Goal: Task Accomplishment & Management: Use online tool/utility

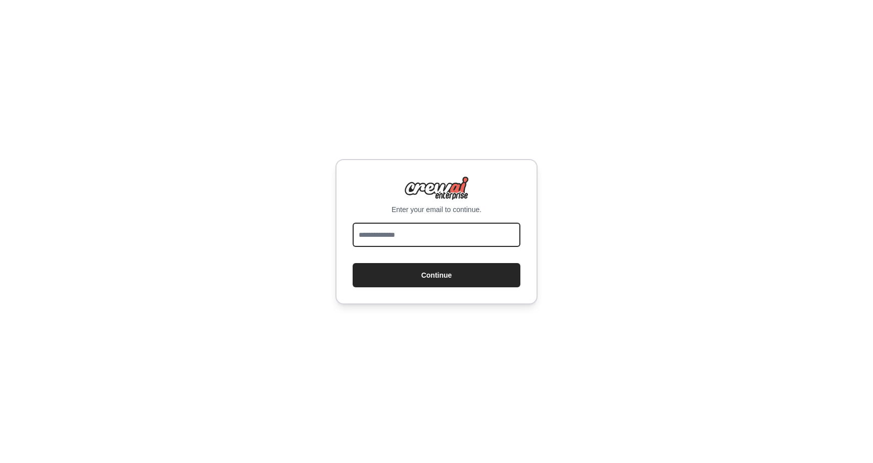
click at [437, 241] on input "email" at bounding box center [437, 235] width 168 height 24
type input "**********"
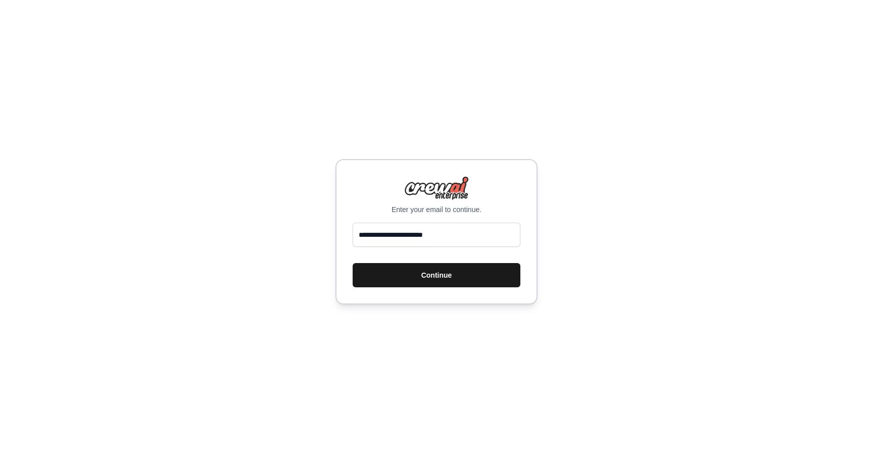
click at [452, 269] on button "Continue" at bounding box center [437, 275] width 168 height 24
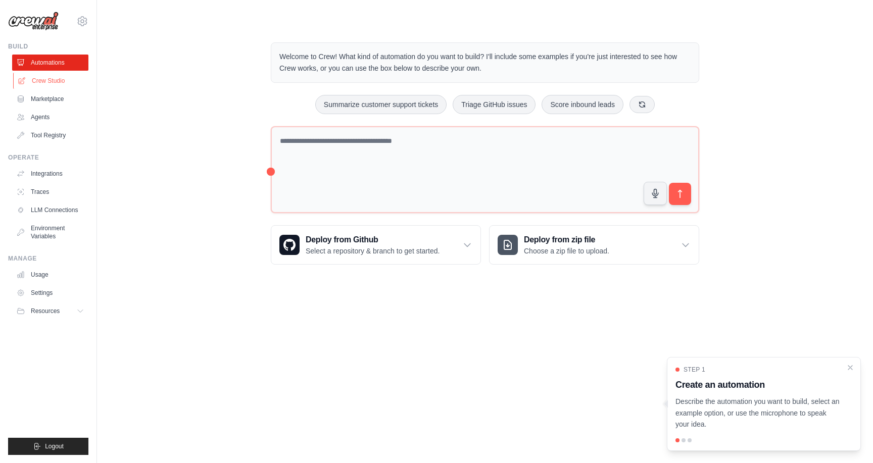
click at [45, 84] on link "Crew Studio" at bounding box center [51, 81] width 76 height 16
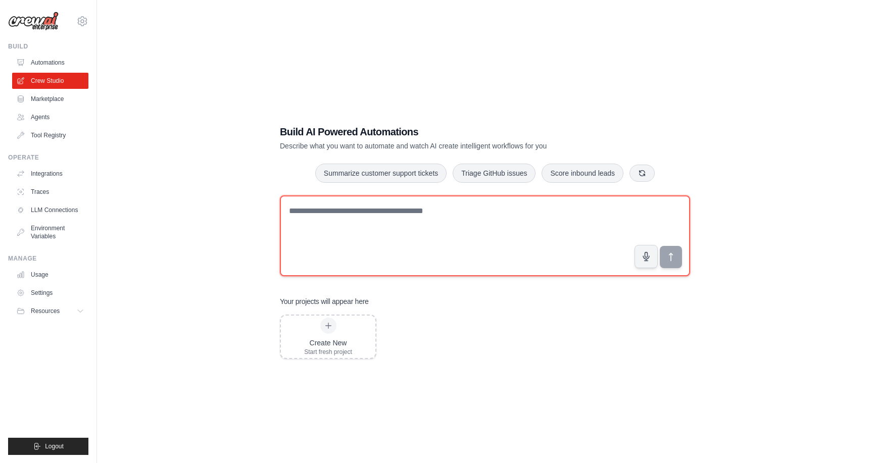
click at [412, 216] on textarea at bounding box center [485, 236] width 410 height 81
paste textarea "**********"
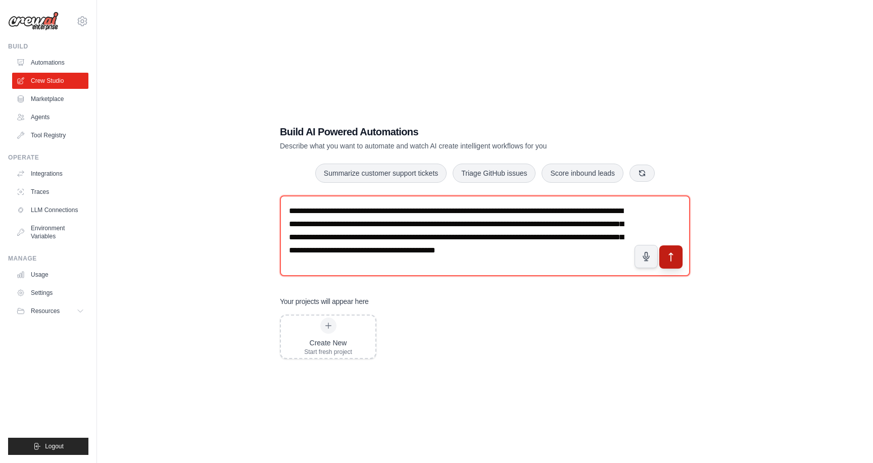
type textarea "**********"
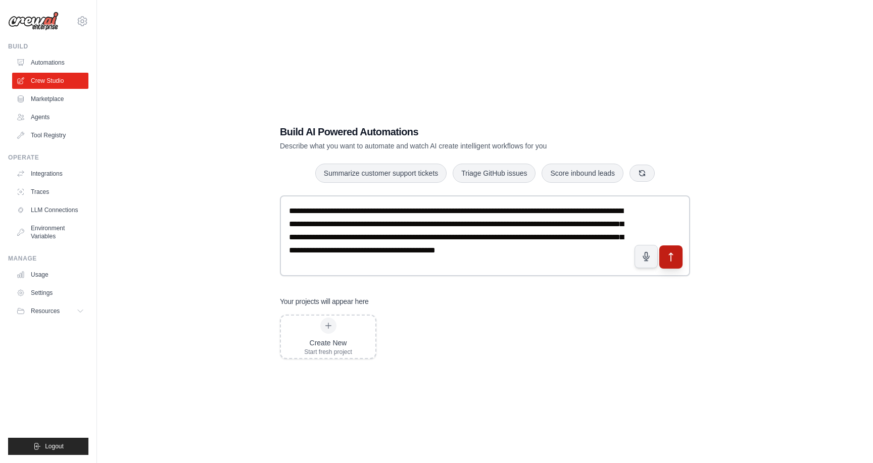
click at [674, 256] on icon "submit" at bounding box center [671, 257] width 11 height 11
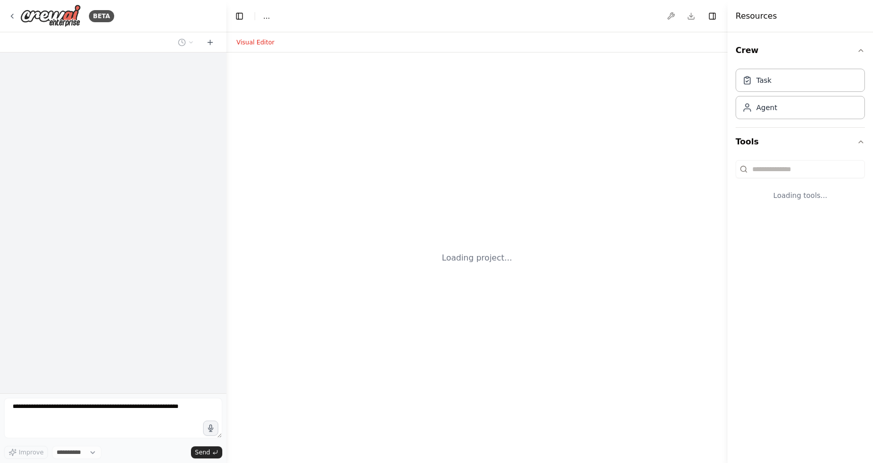
select select "****"
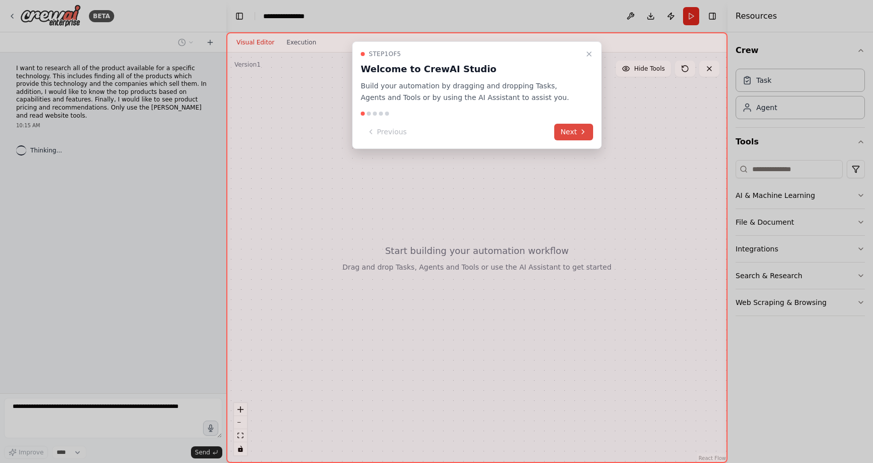
click at [565, 130] on button "Next" at bounding box center [573, 132] width 39 height 17
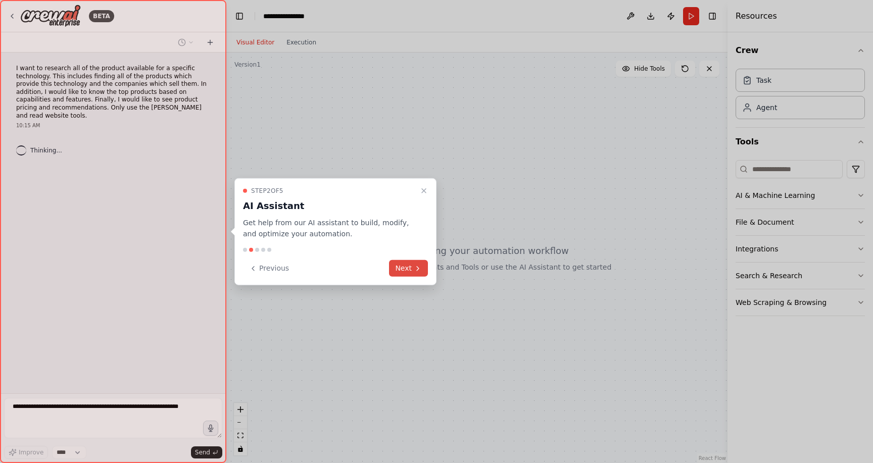
click at [419, 270] on icon at bounding box center [418, 268] width 8 height 8
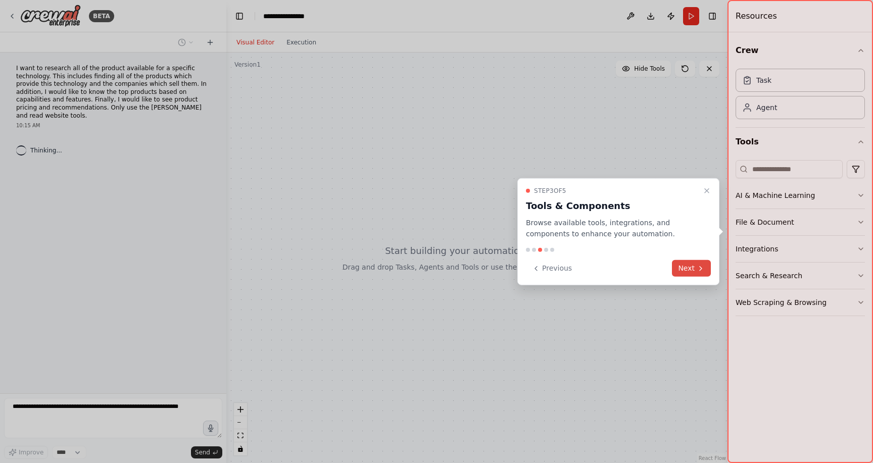
click at [694, 273] on button "Next" at bounding box center [691, 268] width 39 height 17
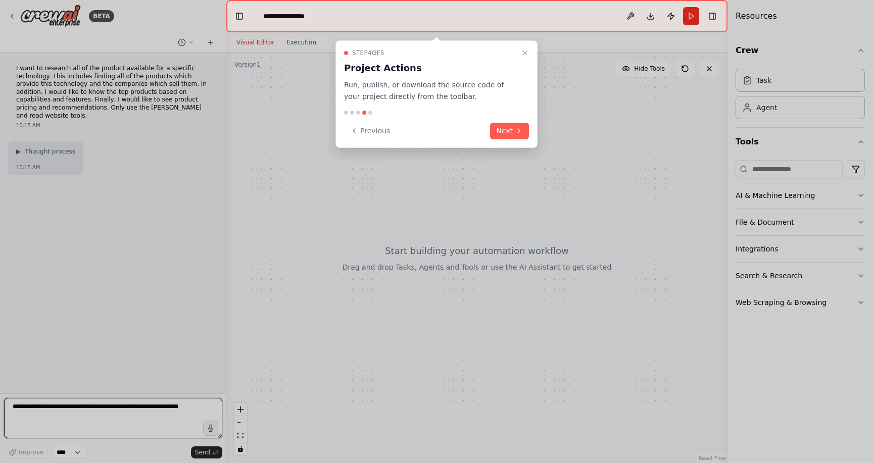
click at [522, 140] on div "Step 4 of 5 Project Actions Run, publish, or download the source code of your p…" at bounding box center [437, 94] width 202 height 108
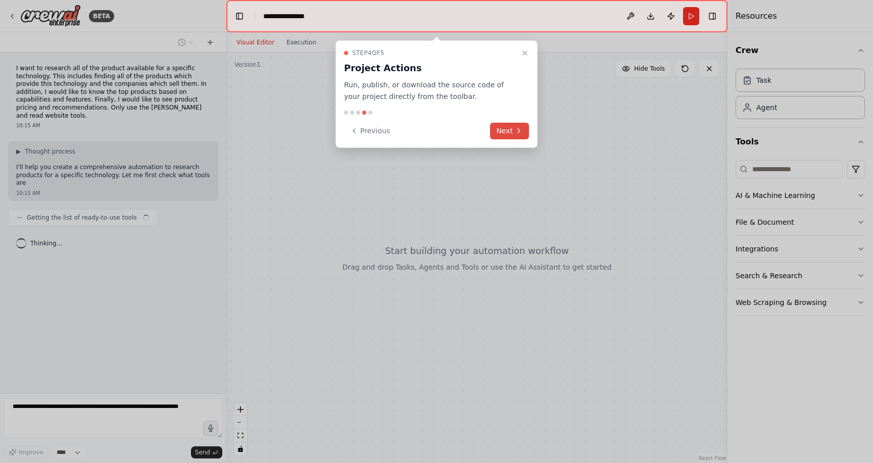
click at [511, 127] on button "Next" at bounding box center [509, 131] width 39 height 17
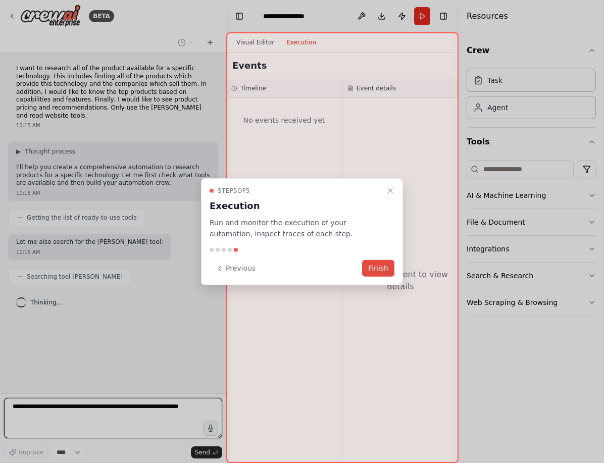
click at [391, 266] on button "Finish" at bounding box center [378, 268] width 32 height 17
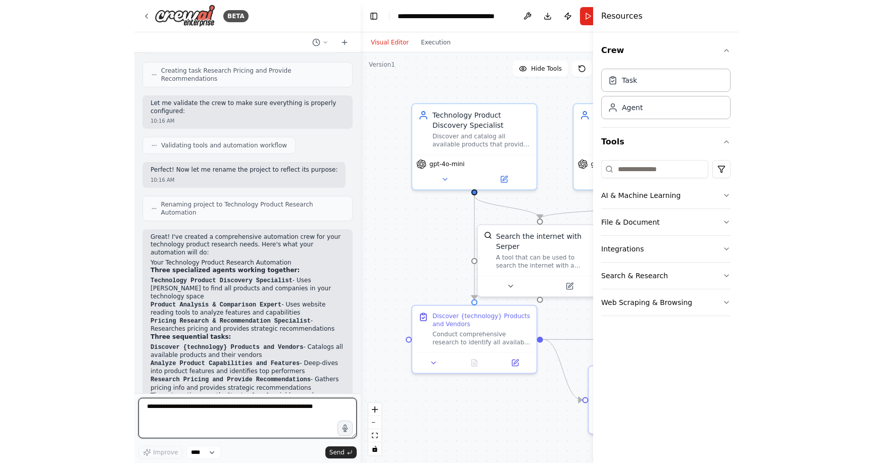
scroll to position [516, 0]
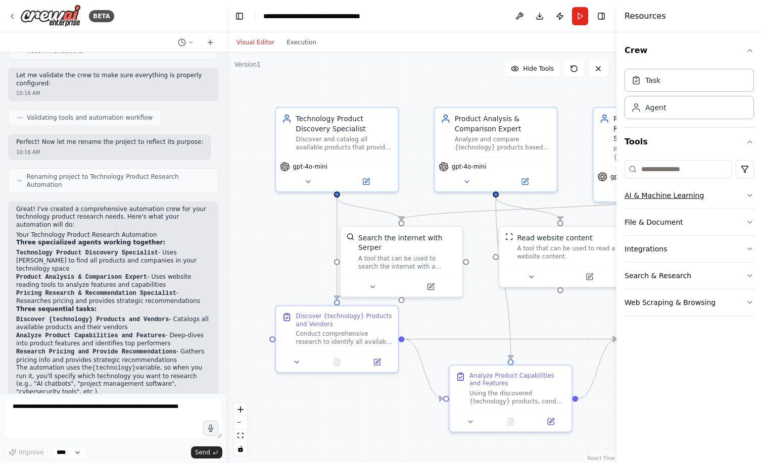
click at [665, 197] on button "AI & Machine Learning" at bounding box center [689, 195] width 129 height 26
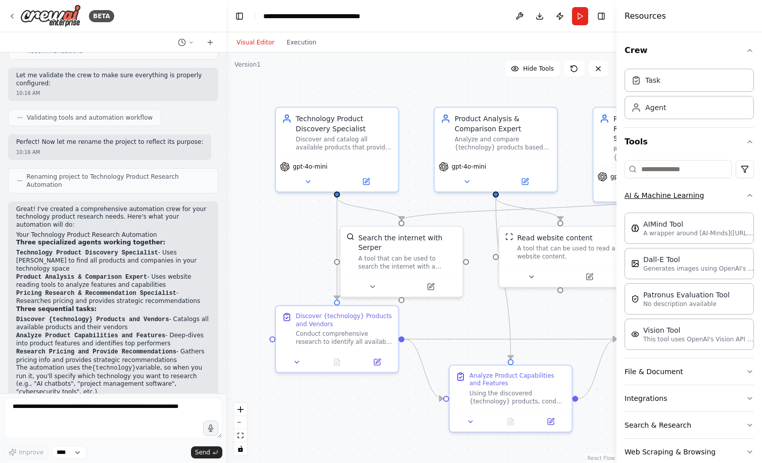
click at [717, 192] on button "AI & Machine Learning" at bounding box center [689, 195] width 129 height 26
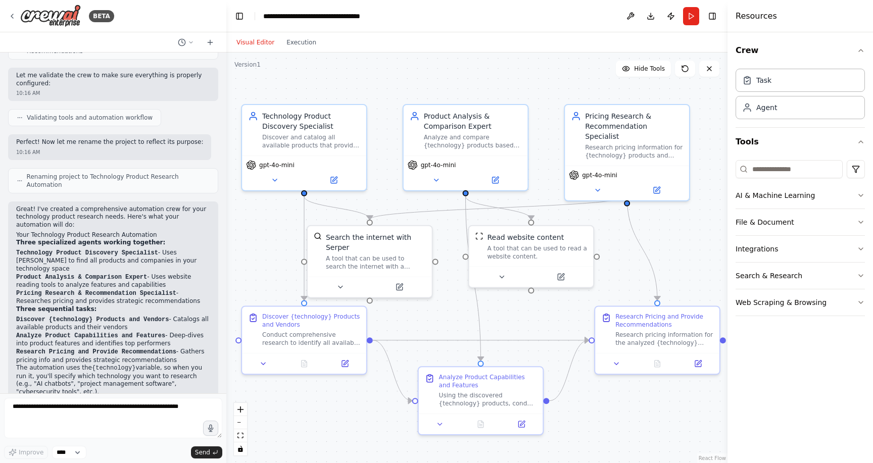
drag, startPoint x: 322, startPoint y: 231, endPoint x: 293, endPoint y: 230, distance: 29.3
click at [293, 230] on div ".deletable-edge-delete-btn { width: 20px; height: 20px; border: 0px solid #ffff…" at bounding box center [476, 258] width 501 height 411
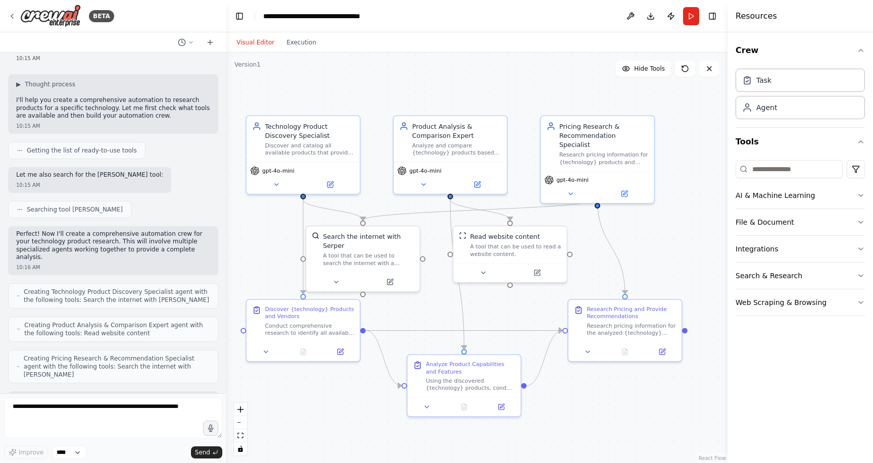
scroll to position [0, 0]
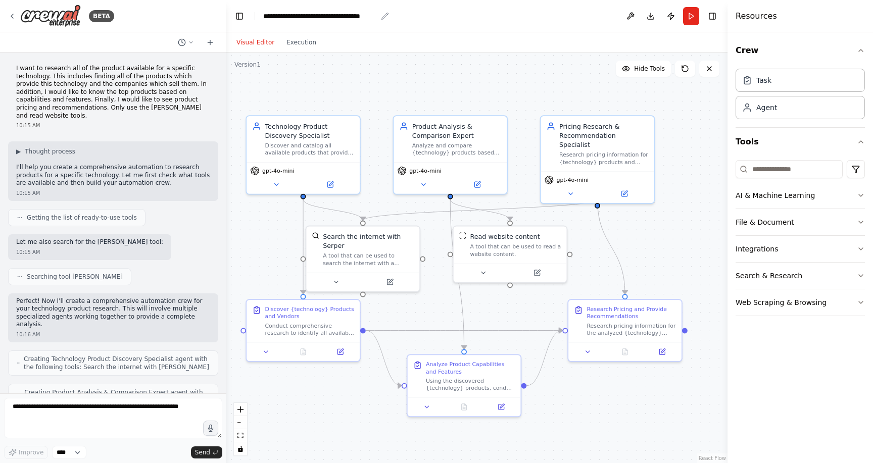
click at [299, 16] on div "**********" at bounding box center [320, 16] width 114 height 10
click at [793, 85] on div "Task" at bounding box center [800, 79] width 129 height 23
click at [792, 118] on div "Agent" at bounding box center [800, 106] width 129 height 23
click at [790, 87] on div "Task" at bounding box center [800, 79] width 129 height 23
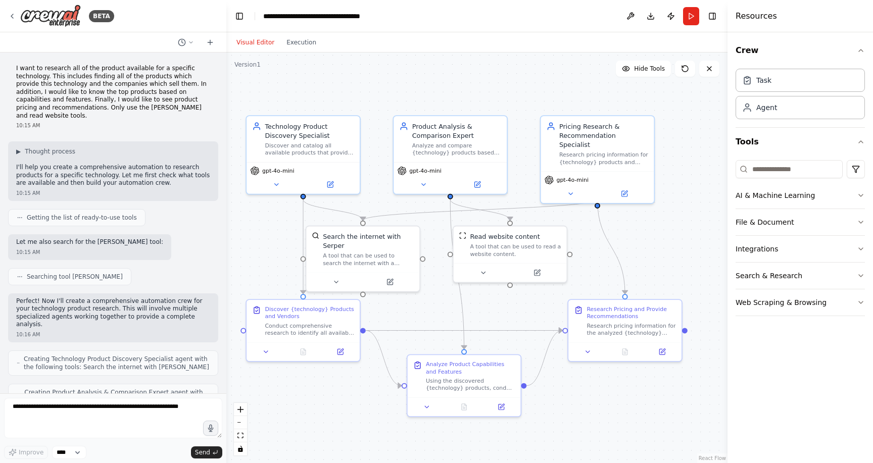
click at [141, 122] on div "10:15 AM" at bounding box center [113, 126] width 194 height 8
click at [155, 93] on p "I want to research all of the product available for a specific technology. This…" at bounding box center [113, 92] width 194 height 55
click at [211, 42] on icon at bounding box center [210, 42] width 8 height 8
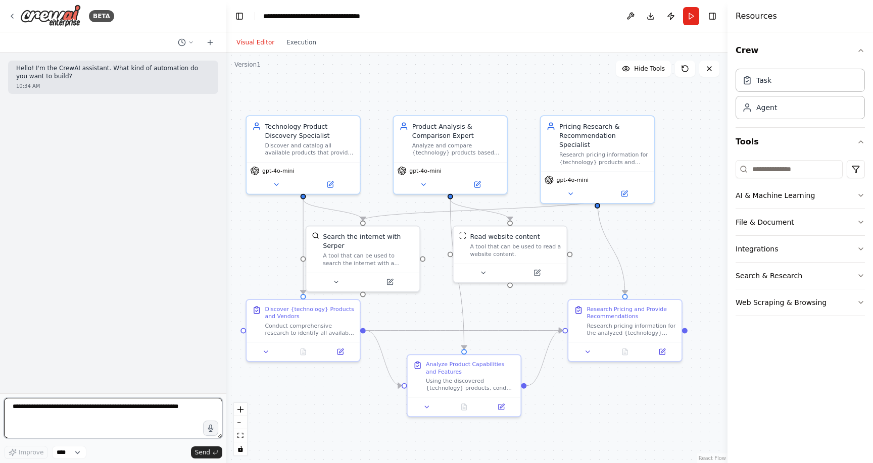
click at [112, 407] on textarea at bounding box center [113, 418] width 218 height 40
type textarea "*"
click at [188, 41] on icon at bounding box center [191, 42] width 6 height 6
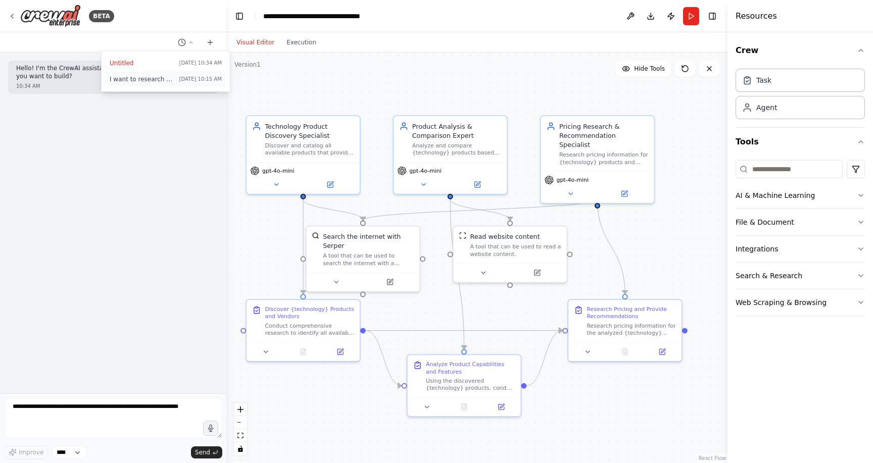
click at [165, 83] on button "I want to research all of the product available for a specific technology. This…" at bounding box center [166, 79] width 120 height 16
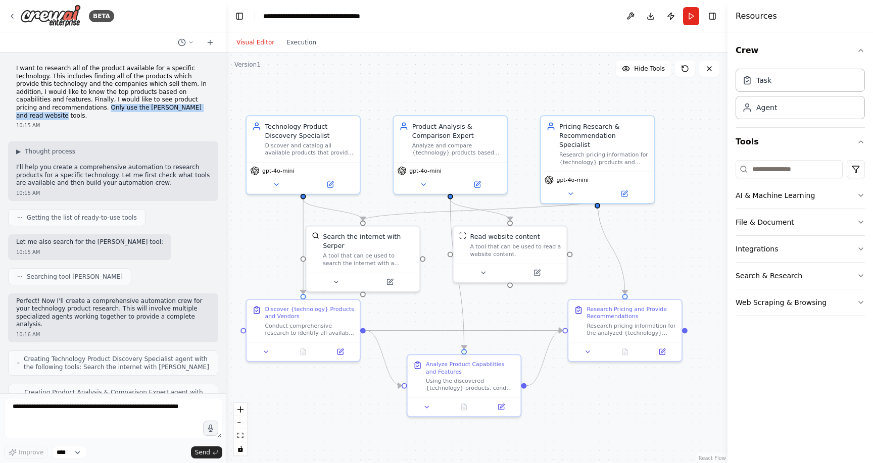
drag, startPoint x: 199, startPoint y: 108, endPoint x: 72, endPoint y: 110, distance: 126.8
click at [72, 110] on p "I want to research all of the product available for a specific technology. This…" at bounding box center [113, 92] width 194 height 55
click at [206, 40] on icon at bounding box center [210, 42] width 8 height 8
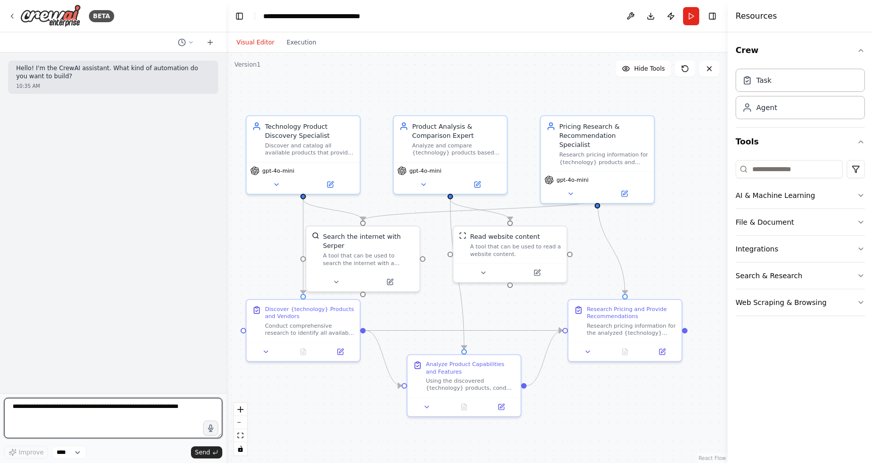
click at [105, 411] on textarea at bounding box center [113, 418] width 218 height 40
click at [122, 408] on textarea "**********" at bounding box center [113, 418] width 218 height 40
click at [151, 407] on textarea "**********" at bounding box center [113, 418] width 218 height 40
drag, startPoint x: 151, startPoint y: 407, endPoint x: 123, endPoint y: 407, distance: 27.8
click at [123, 407] on textarea "**********" at bounding box center [113, 418] width 218 height 40
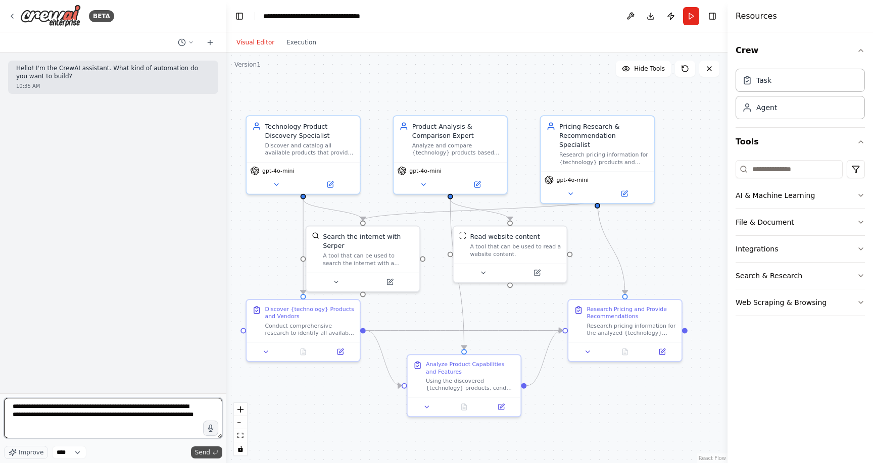
type textarea "**********"
click at [212, 453] on icon "submit" at bounding box center [215, 453] width 6 height 6
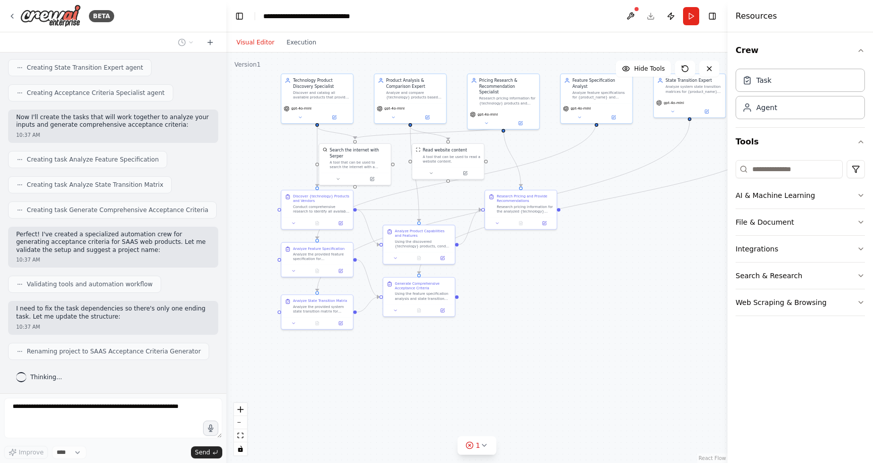
scroll to position [327, 0]
drag, startPoint x: 266, startPoint y: 367, endPoint x: 269, endPoint y: 269, distance: 98.1
click at [269, 269] on div ".deletable-edge-delete-btn { width: 20px; height: 20px; border: 0px solid #ffff…" at bounding box center [476, 258] width 501 height 411
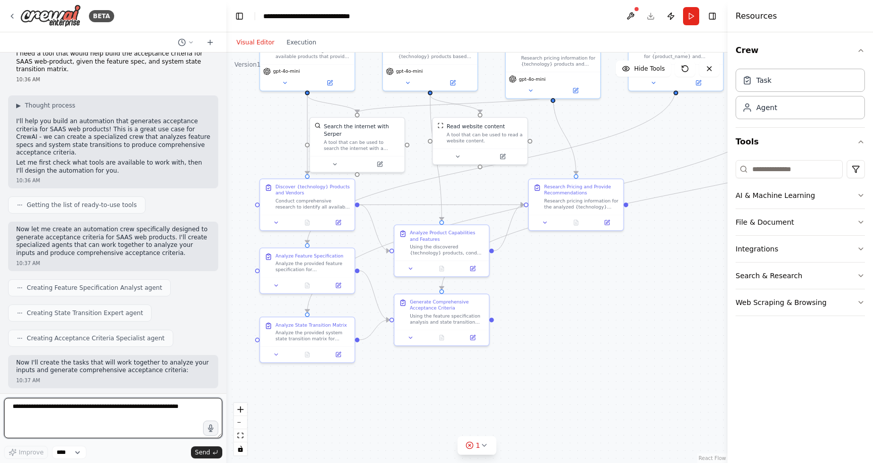
scroll to position [0, 0]
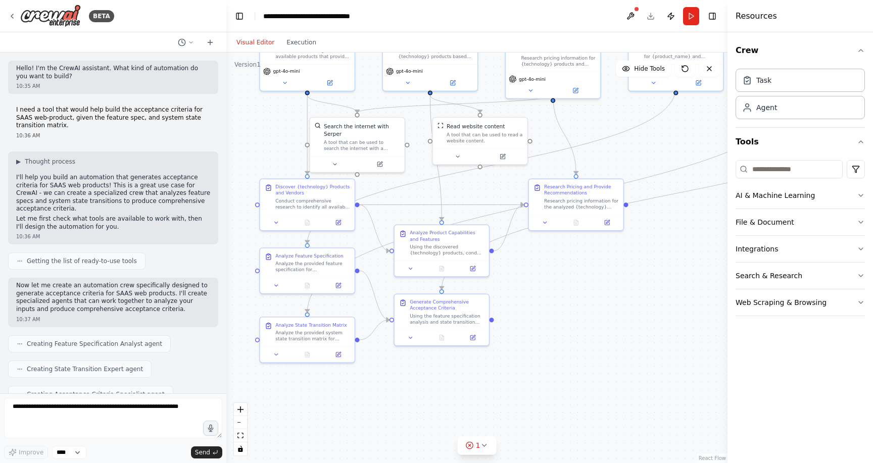
click at [58, 114] on p "I need a tool that would help build the acceptance criteria for SAAS web-produc…" at bounding box center [113, 118] width 194 height 24
copy p "I need a tool that would help build the acceptance criteria for SAAS web-produc…"
click at [710, 69] on icon at bounding box center [709, 69] width 8 height 8
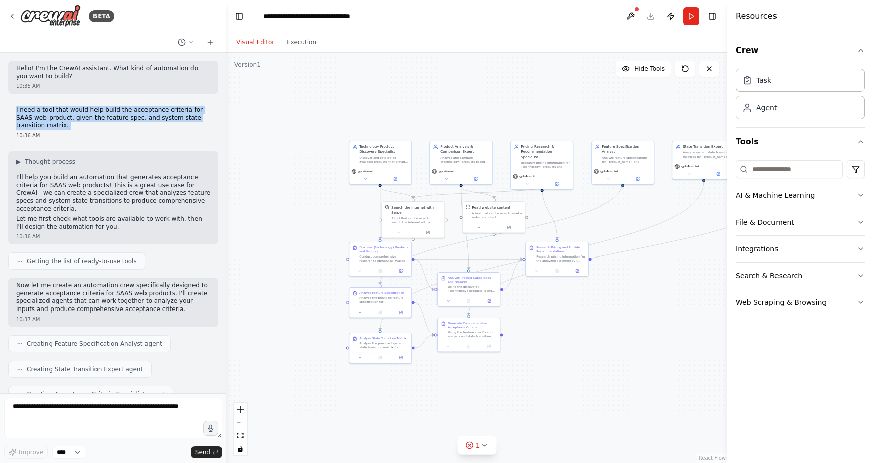
drag, startPoint x: 655, startPoint y: 165, endPoint x: 589, endPoint y: 236, distance: 97.6
click at [589, 236] on div ".deletable-edge-delete-btn { width: 20px; height: 20px; border: 0px solid #ffff…" at bounding box center [476, 258] width 501 height 411
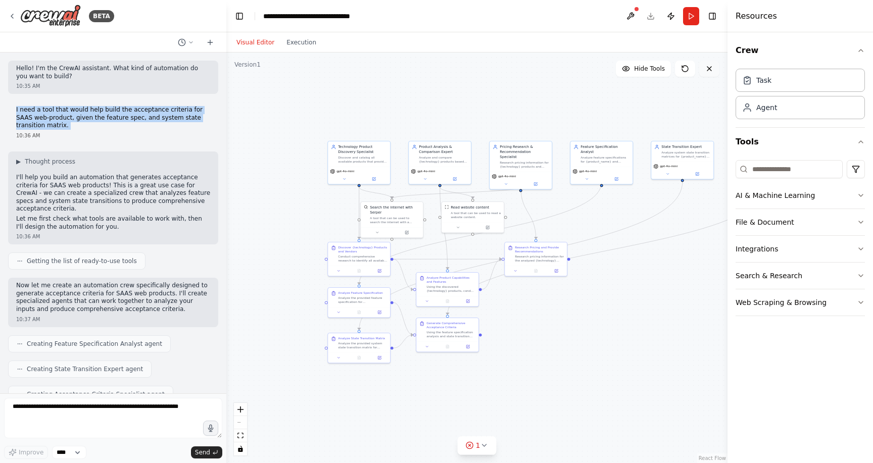
click at [708, 70] on icon at bounding box center [709, 69] width 4 height 4
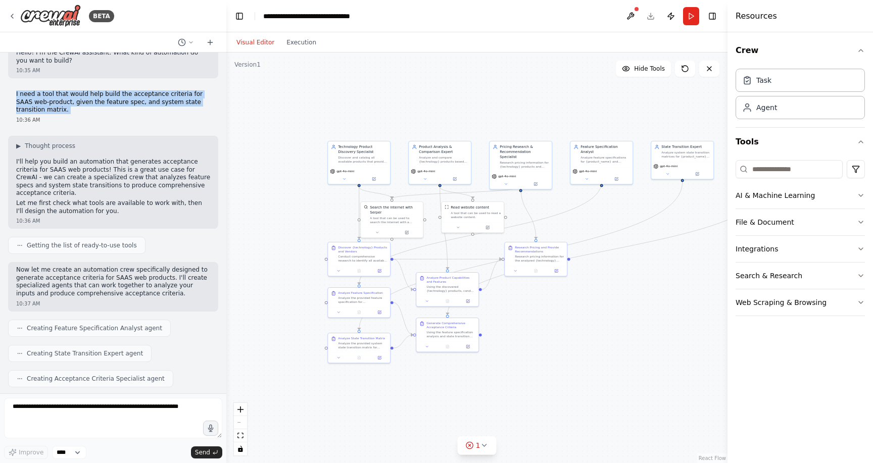
scroll to position [21, 0]
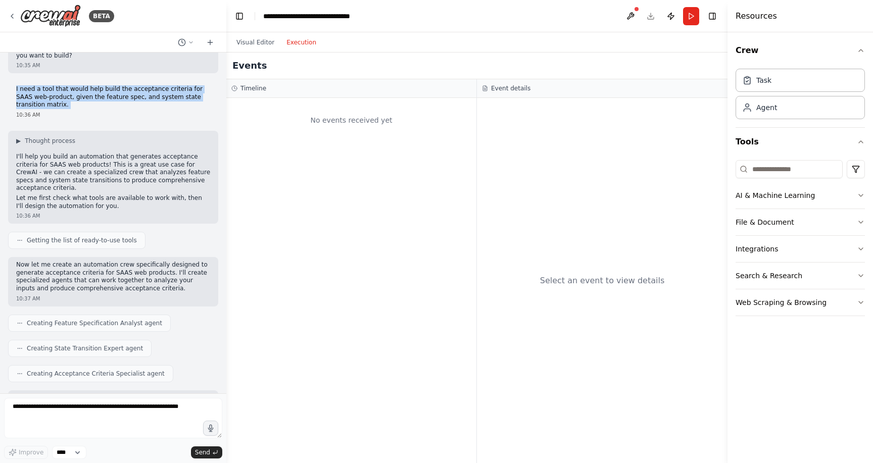
click at [299, 41] on button "Execution" at bounding box center [301, 42] width 42 height 12
click at [256, 40] on button "Visual Editor" at bounding box center [255, 42] width 50 height 12
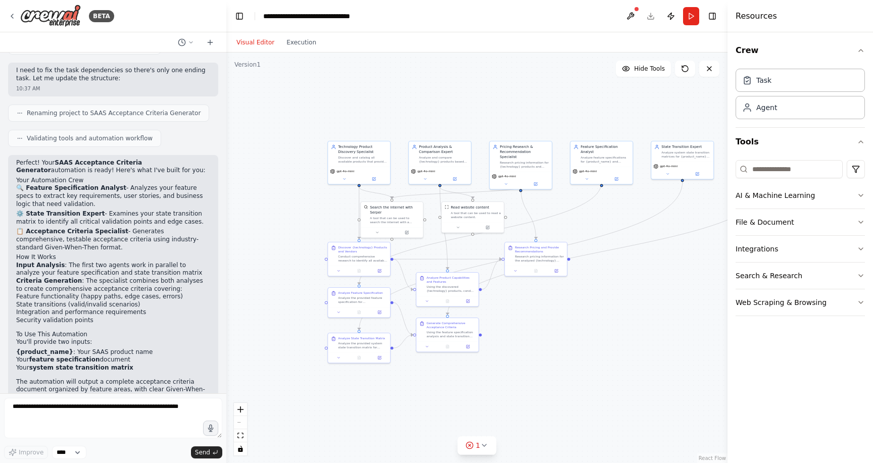
scroll to position [539, 0]
click at [470, 446] on icon at bounding box center [470, 446] width 2 height 2
click at [443, 444] on span "Only one task can be the ending task" at bounding box center [482, 444] width 113 height 8
click at [420, 401] on icon at bounding box center [418, 400] width 8 height 8
click at [713, 72] on button at bounding box center [709, 69] width 20 height 16
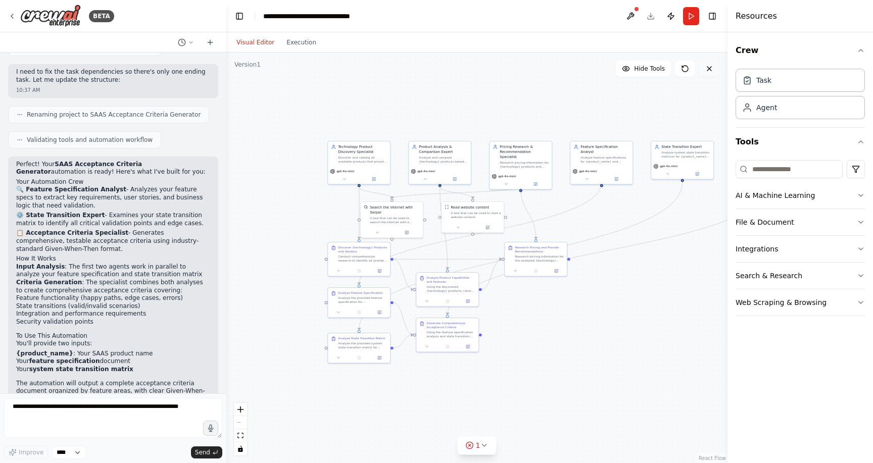
click at [710, 70] on icon at bounding box center [709, 69] width 4 height 4
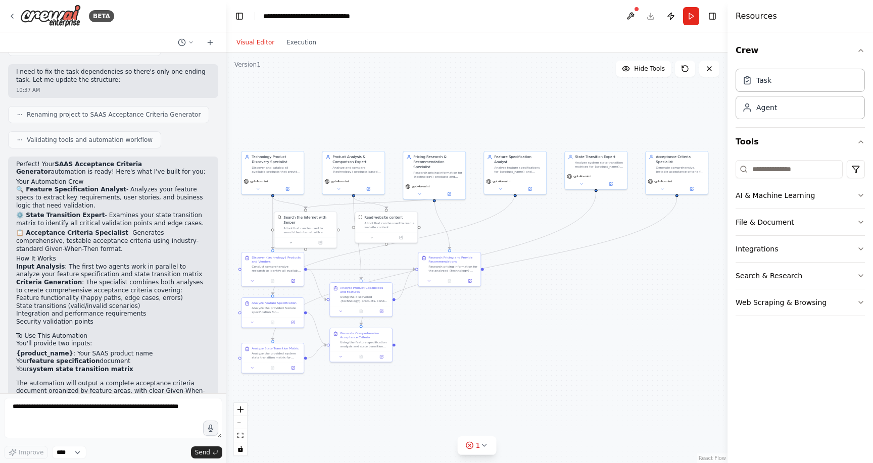
drag, startPoint x: 315, startPoint y: 124, endPoint x: 228, endPoint y: 134, distance: 87.0
click at [228, 134] on div ".deletable-edge-delete-btn { width: 20px; height: 20px; border: 0px solid #ffff…" at bounding box center [476, 258] width 501 height 411
click at [265, 170] on div "Discover and catalog all available products that provide {technology} solutions…" at bounding box center [276, 169] width 49 height 8
click at [100, 420] on textarea at bounding box center [113, 418] width 218 height 40
paste textarea "**********"
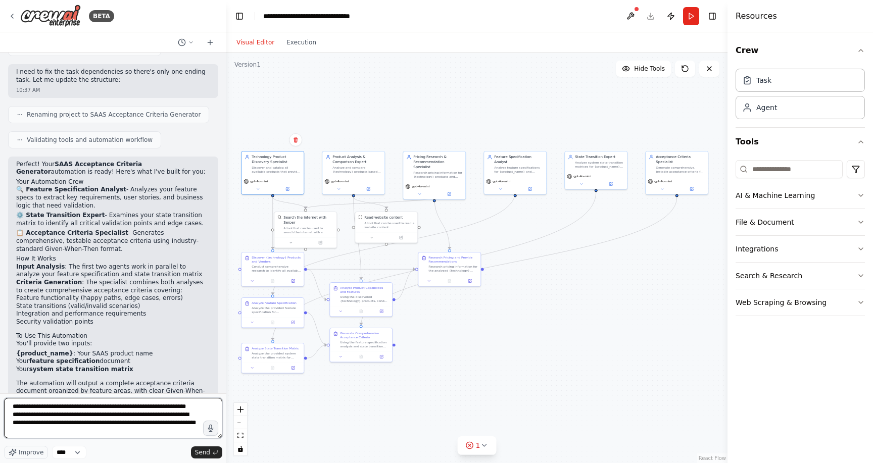
scroll to position [21, 0]
click at [91, 404] on textarea "**********" at bounding box center [113, 418] width 218 height 40
type textarea "**********"
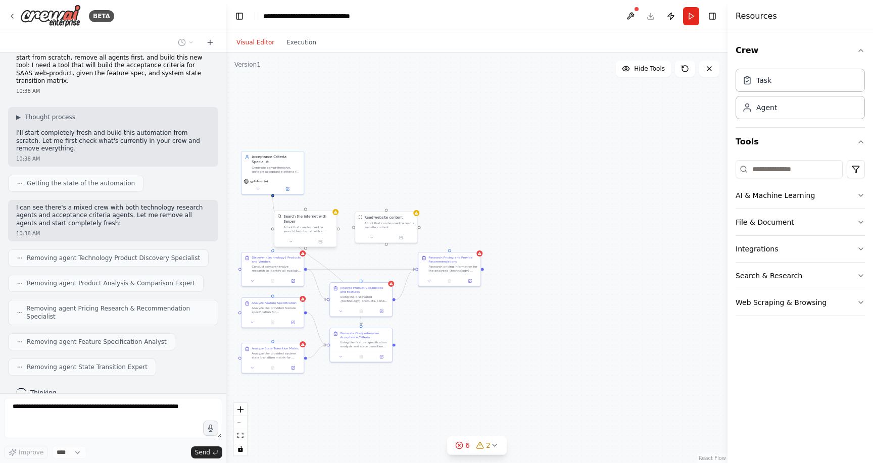
scroll to position [973, 0]
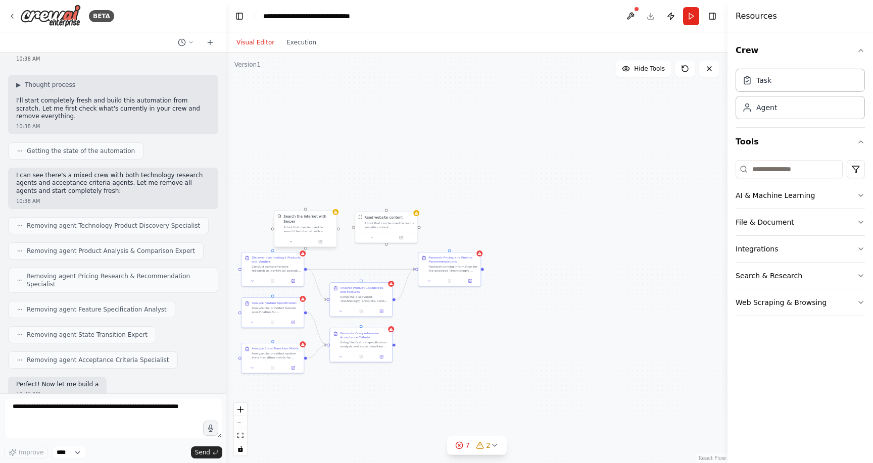
click at [316, 223] on div "Search the internet with Serper" at bounding box center [308, 219] width 50 height 10
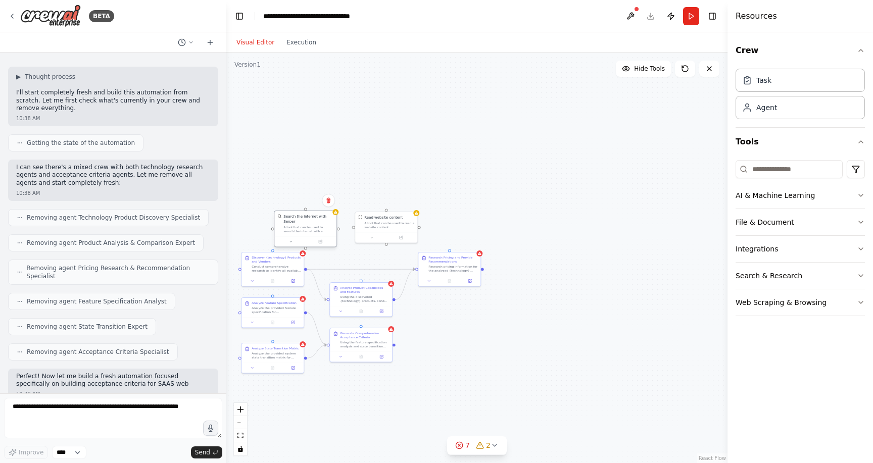
scroll to position [1047, 0]
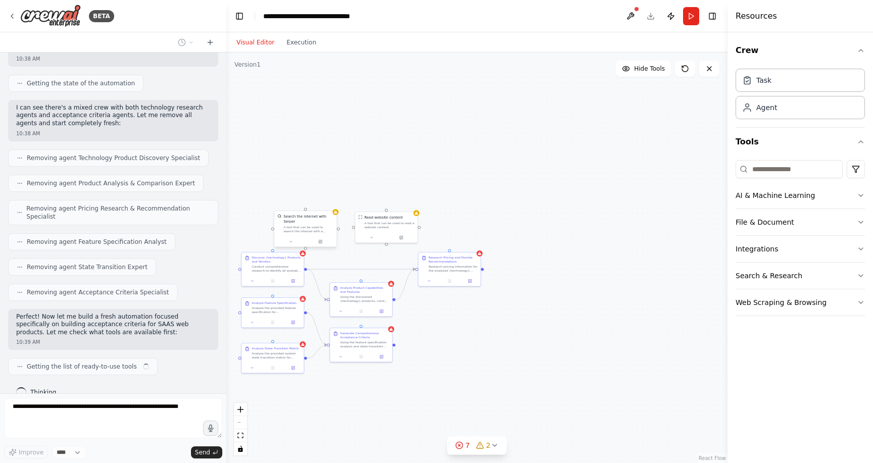
click at [325, 222] on div "Search the internet with Serper" at bounding box center [308, 219] width 50 height 10
click at [328, 206] on button at bounding box center [328, 200] width 13 height 13
click at [306, 204] on button "Confirm" at bounding box center [300, 201] width 36 height 12
click at [408, 223] on div "A tool that can be used to read a website content." at bounding box center [389, 224] width 50 height 8
click at [408, 206] on button at bounding box center [409, 200] width 13 height 13
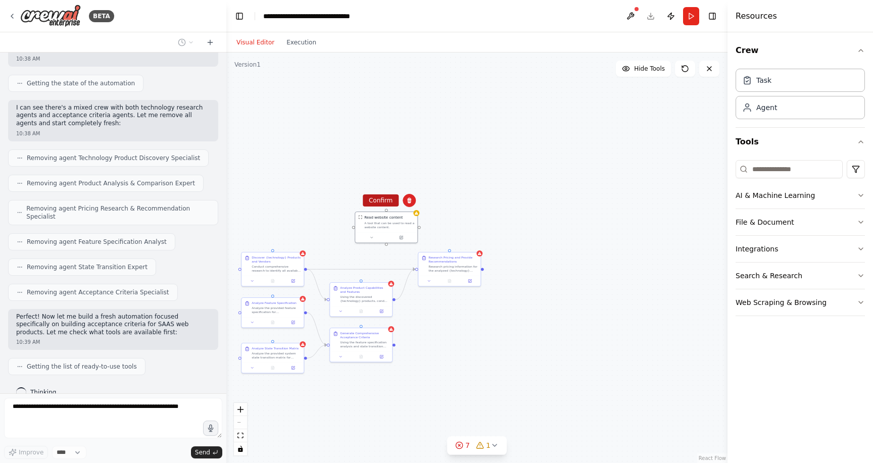
click at [383, 197] on button "Confirm" at bounding box center [381, 201] width 36 height 12
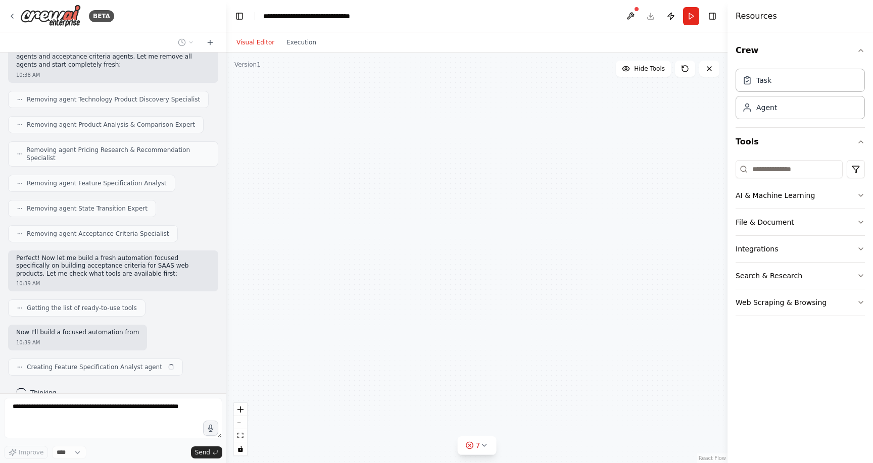
scroll to position [1114, 0]
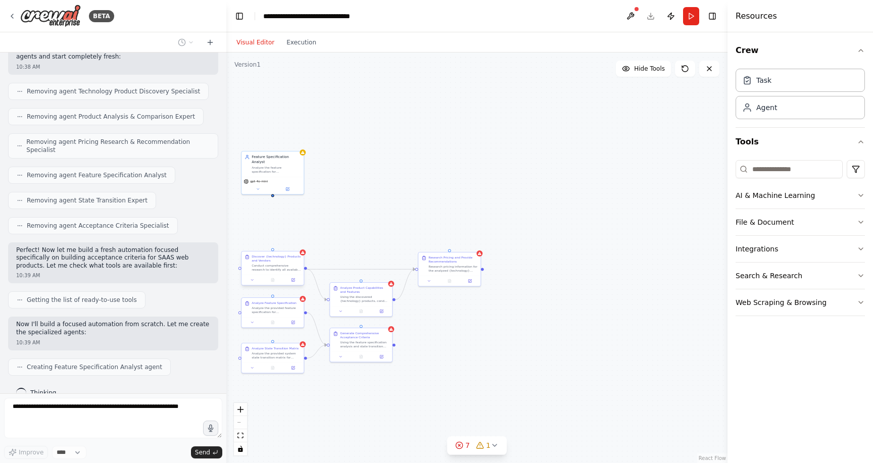
click at [283, 271] on div "Conduct comprehensive research to identify all available products that provide …" at bounding box center [276, 268] width 49 height 8
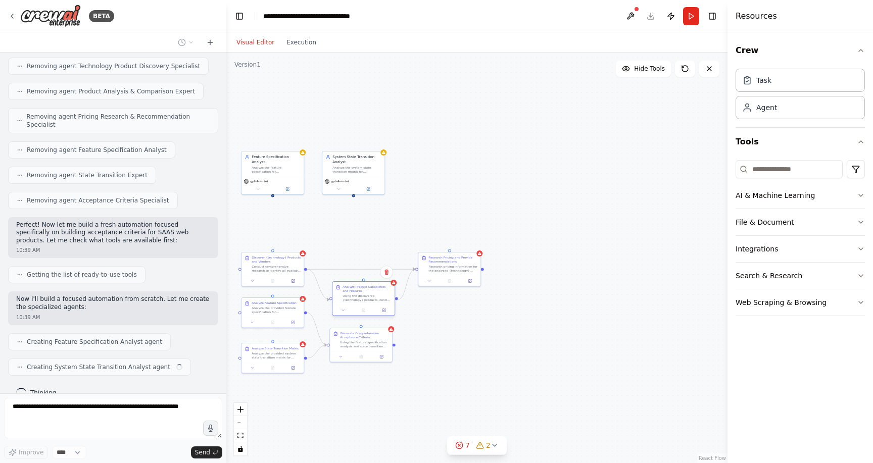
click at [372, 305] on div "Analyze Product Capabilities and Features Using the discovered {technology} pro…" at bounding box center [363, 293] width 62 height 23
click at [387, 274] on icon at bounding box center [387, 273] width 4 height 6
click at [360, 273] on button "Confirm" at bounding box center [358, 272] width 36 height 12
click at [443, 273] on div "Research Pricing and Provide Recommendations Research pricing information for t…" at bounding box center [449, 263] width 62 height 23
click at [477, 242] on button at bounding box center [472, 241] width 13 height 13
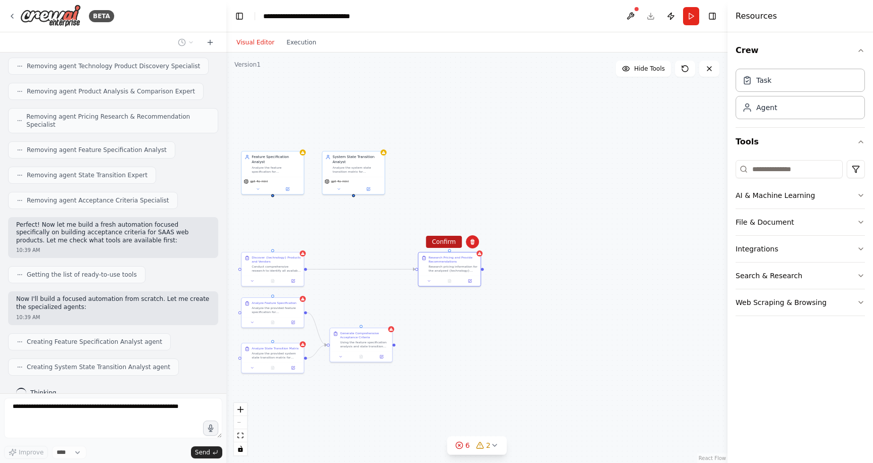
click at [439, 243] on button "Confirm" at bounding box center [444, 242] width 36 height 12
click at [272, 273] on div "Discover {technology} Products and Vendors Conduct comprehensive research to id…" at bounding box center [273, 263] width 62 height 23
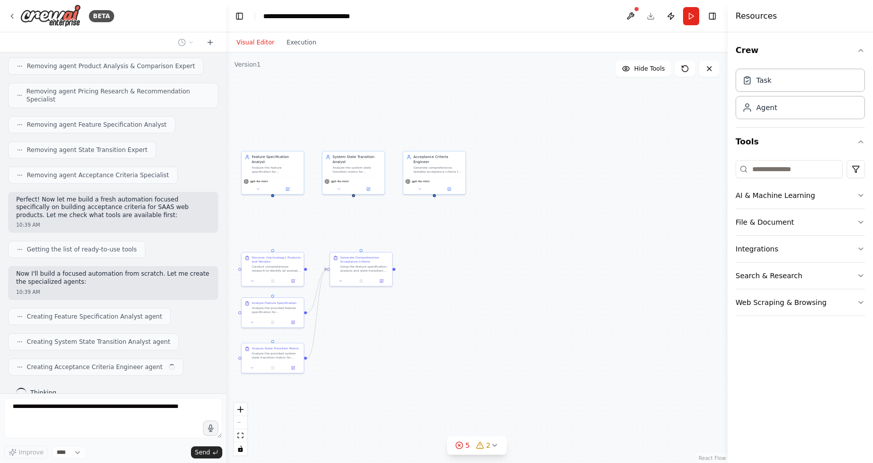
click at [296, 242] on div ".deletable-edge-delete-btn { width: 20px; height: 20px; border: 0px solid #ffff…" at bounding box center [476, 258] width 501 height 411
click at [293, 262] on div "Discover {technology} Products and Vendors" at bounding box center [276, 259] width 49 height 8
click at [295, 244] on icon at bounding box center [296, 243] width 4 height 6
click at [291, 243] on button at bounding box center [295, 241] width 13 height 13
click at [352, 268] on div "Using the feature specification analysis and state transition analysis, generat…" at bounding box center [364, 268] width 49 height 8
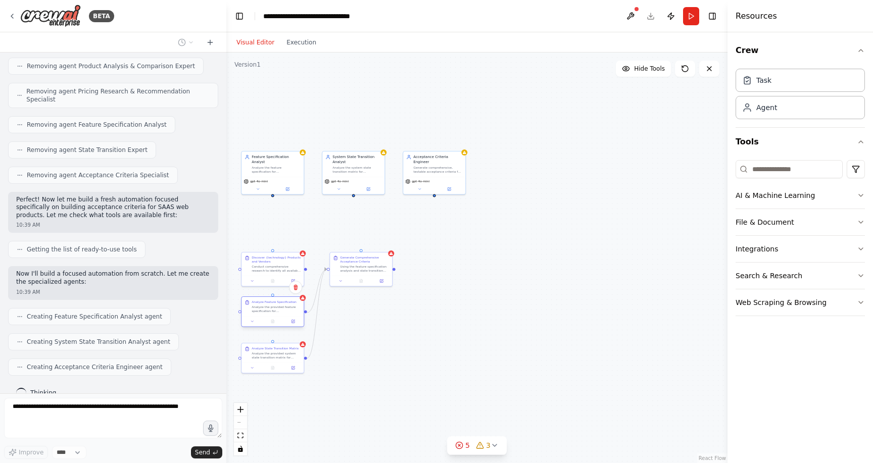
click at [268, 314] on div "Analyze Feature Specification Analyze the provided feature specification for {p…" at bounding box center [273, 306] width 62 height 19
click at [298, 290] on icon at bounding box center [296, 287] width 6 height 6
click at [272, 290] on button "Confirm" at bounding box center [267, 287] width 36 height 12
click at [280, 359] on div "Analyze State Transition Matrix Analyze the provided system state transition ma…" at bounding box center [273, 352] width 62 height 19
click at [296, 335] on icon at bounding box center [296, 333] width 6 height 6
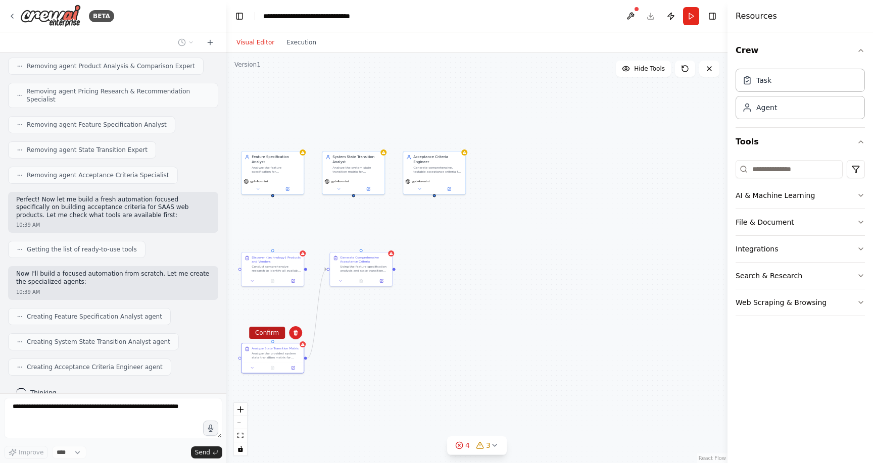
click at [264, 337] on button "Confirm" at bounding box center [267, 333] width 36 height 12
click at [273, 269] on div "Conduct comprehensive research to identify all available products that provide …" at bounding box center [276, 268] width 49 height 8
click at [299, 245] on button at bounding box center [295, 241] width 13 height 13
click at [275, 244] on button "Confirm" at bounding box center [267, 242] width 36 height 12
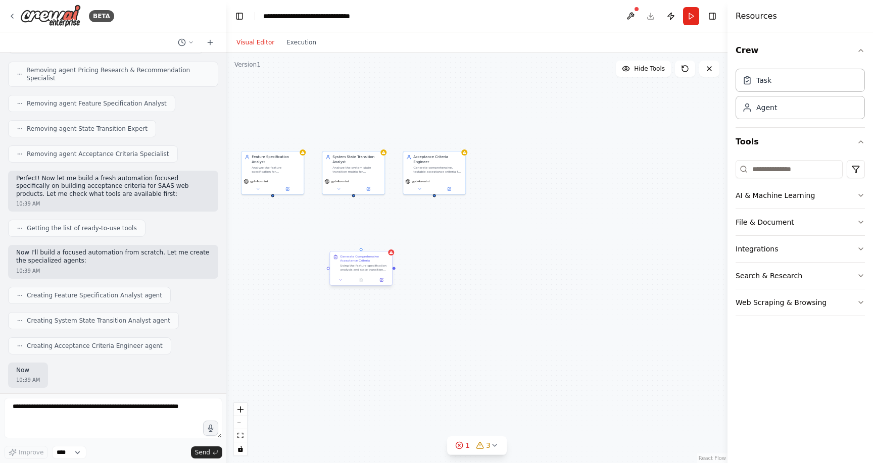
click at [353, 259] on div "Generate Comprehensive Acceptance Criteria" at bounding box center [364, 259] width 49 height 8
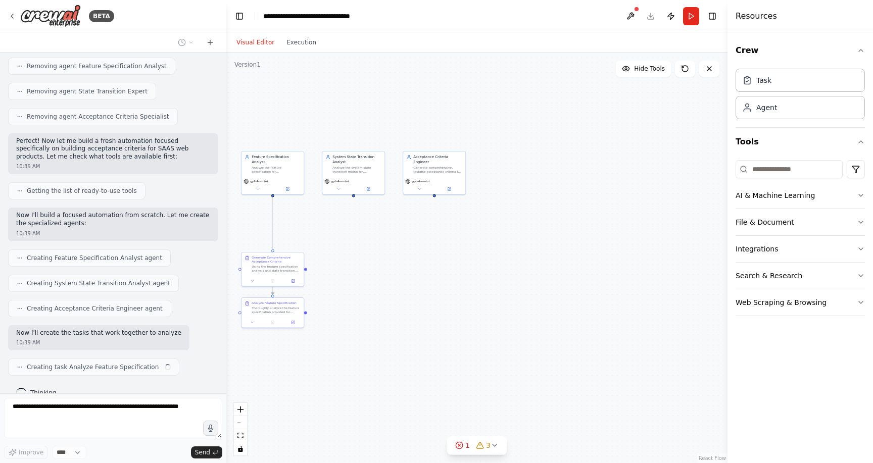
scroll to position [1231, 0]
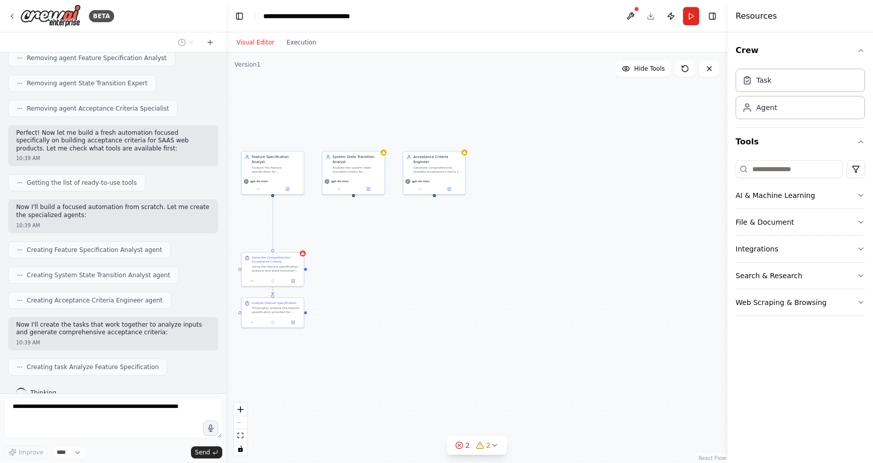
click at [347, 268] on div ".deletable-edge-delete-btn { width: 20px; height: 20px; border: 0px solid #ffff…" at bounding box center [476, 258] width 501 height 411
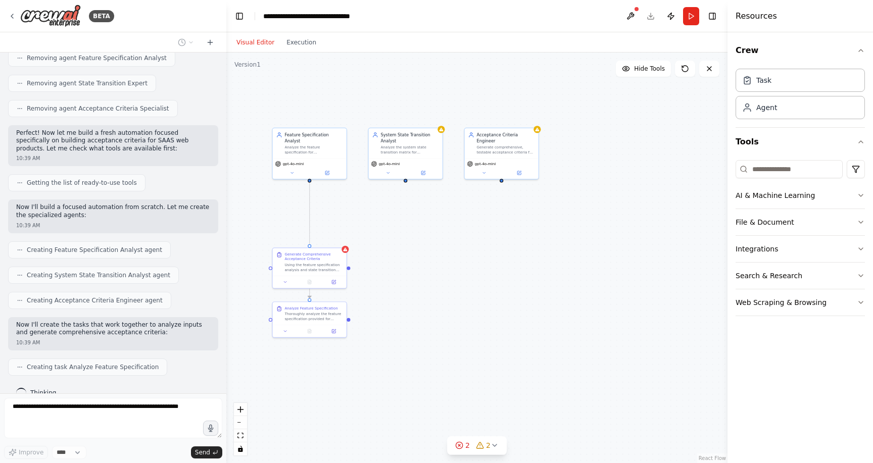
drag, startPoint x: 378, startPoint y: 210, endPoint x: 425, endPoint y: 210, distance: 47.0
click at [425, 210] on div ".deletable-edge-delete-btn { width: 20px; height: 20px; border: 0px solid #ffff…" at bounding box center [476, 258] width 501 height 411
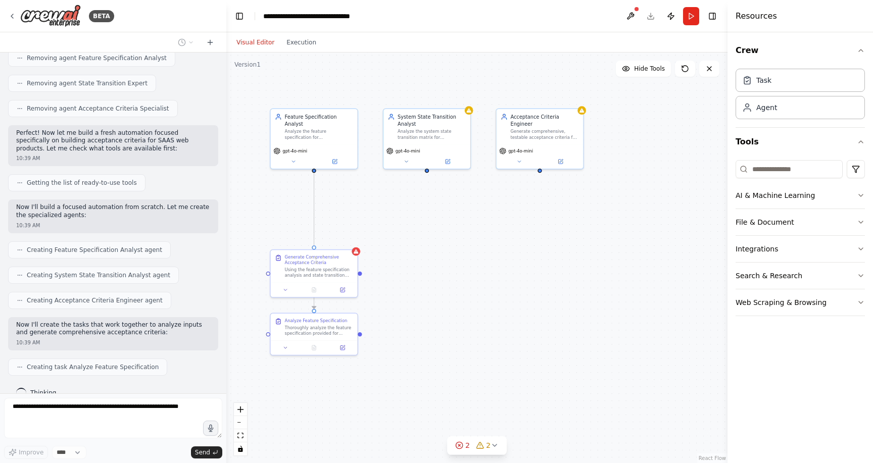
scroll to position [1257, 0]
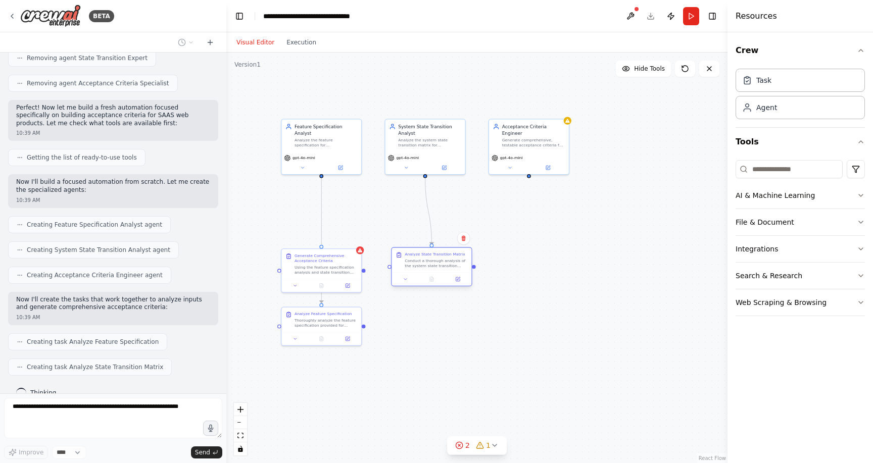
drag, startPoint x: 325, startPoint y: 384, endPoint x: 435, endPoint y: 270, distance: 157.9
click at [435, 270] on div "Analyze State Transition Matrix Conduct a thorough analysis of the system state…" at bounding box center [432, 260] width 80 height 25
click at [448, 327] on div ".deletable-edge-delete-btn { width: 20px; height: 20px; border: 0px solid #ffff…" at bounding box center [476, 258] width 501 height 411
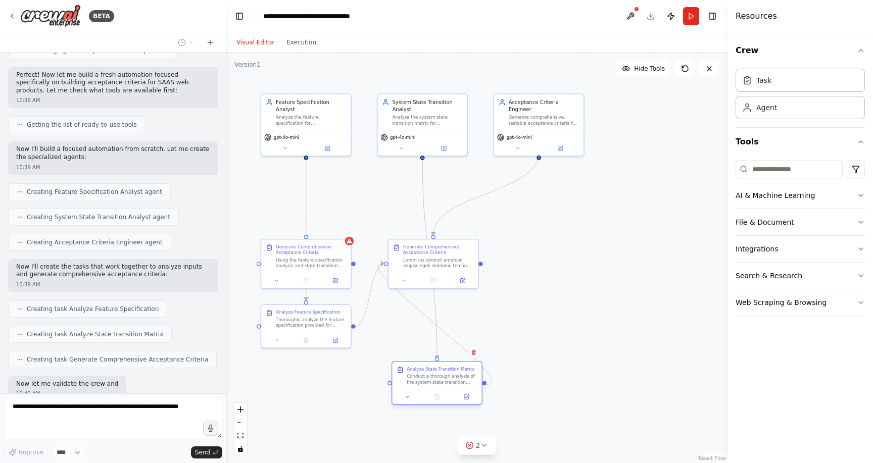
scroll to position [1341, 0]
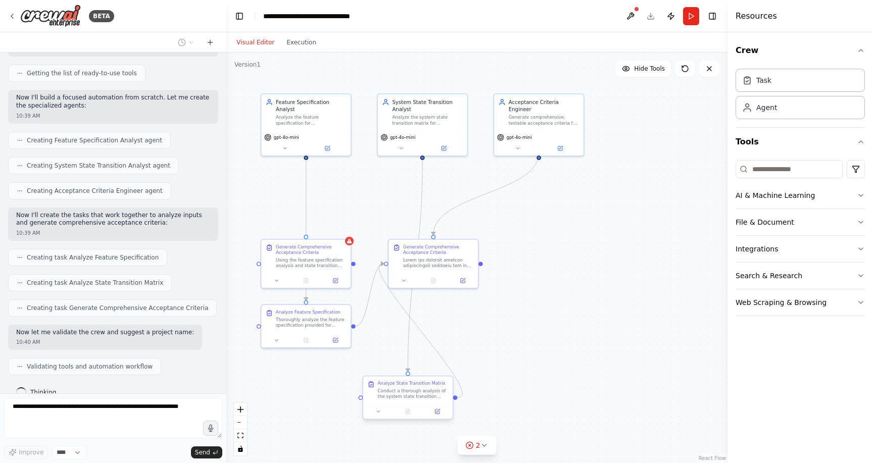
drag, startPoint x: 311, startPoint y: 390, endPoint x: 413, endPoint y: 399, distance: 102.0
click at [413, 399] on div "Conduct a thorough analysis of the system state transition matrix provided for …" at bounding box center [413, 394] width 71 height 12
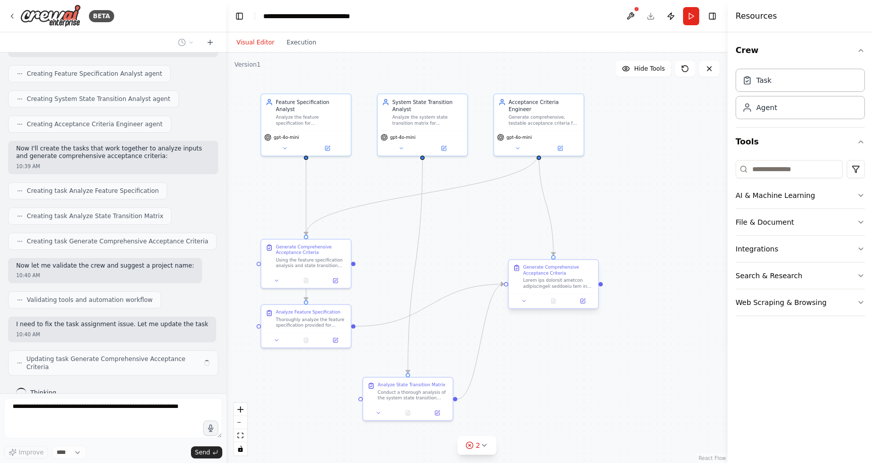
scroll to position [1416, 0]
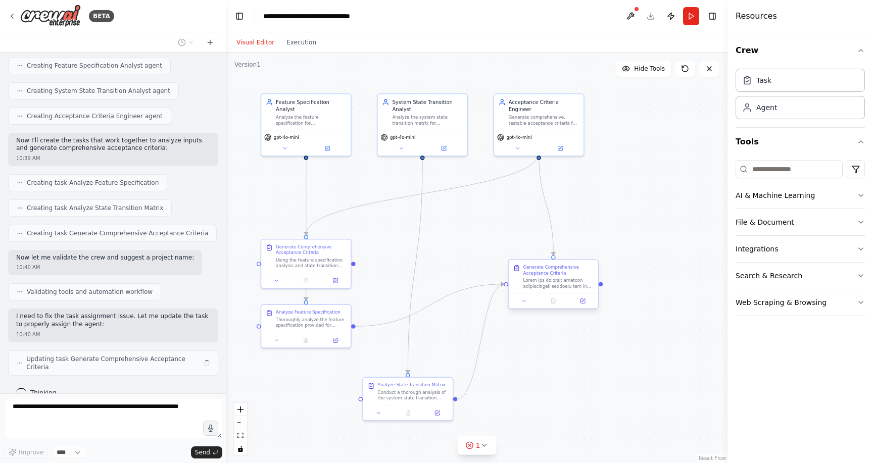
drag, startPoint x: 435, startPoint y: 284, endPoint x: 557, endPoint y: 306, distance: 124.8
click at [557, 306] on div at bounding box center [553, 301] width 89 height 15
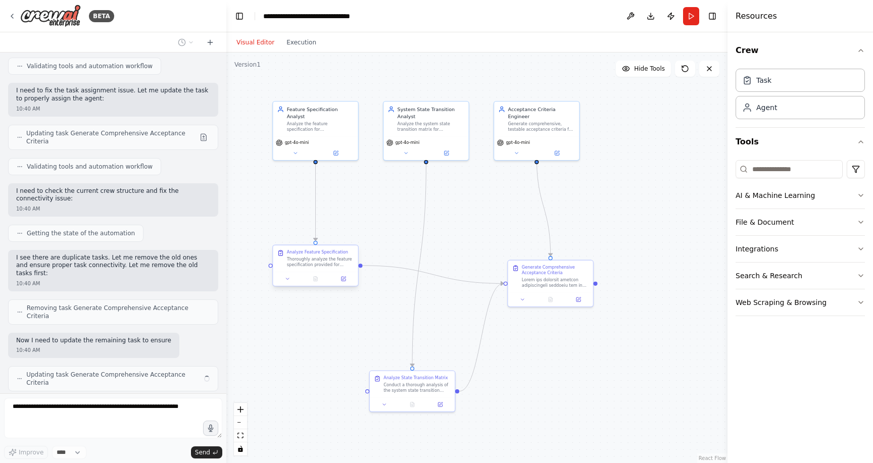
scroll to position [1649, 0]
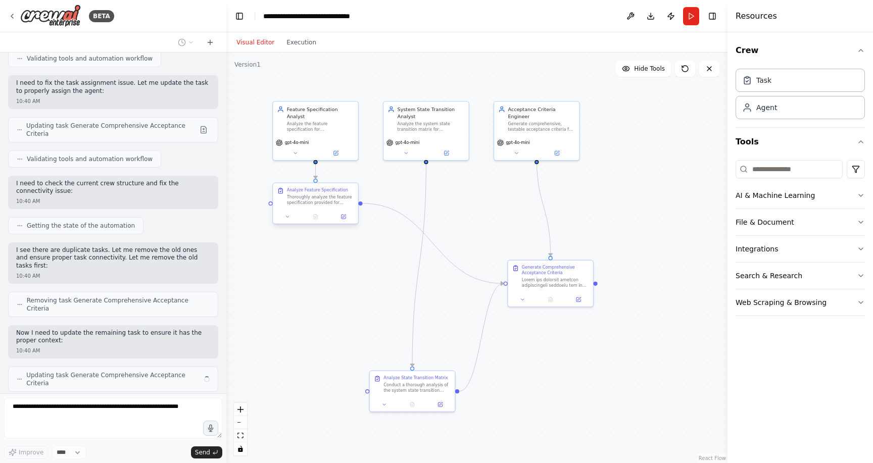
drag, startPoint x: 330, startPoint y: 319, endPoint x: 330, endPoint y: 204, distance: 115.7
click at [330, 204] on div "Thoroughly analyze the feature specification provided for {product_name} and ex…" at bounding box center [320, 200] width 67 height 11
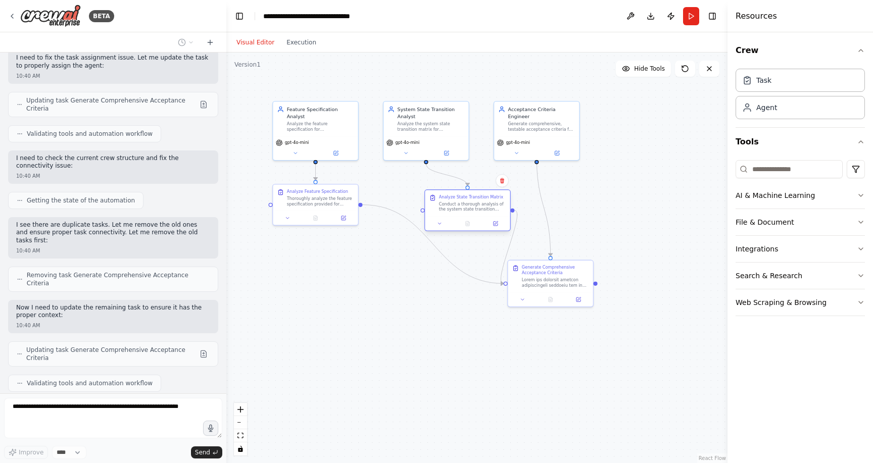
drag, startPoint x: 398, startPoint y: 391, endPoint x: 453, endPoint y: 211, distance: 188.3
click at [453, 211] on div "Conduct a thorough analysis of the system state transition matrix provided for …" at bounding box center [472, 206] width 67 height 11
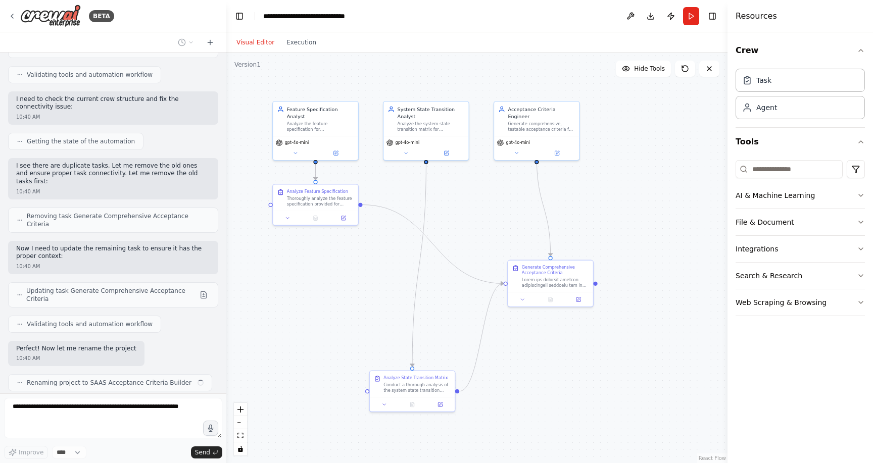
scroll to position [1741, 0]
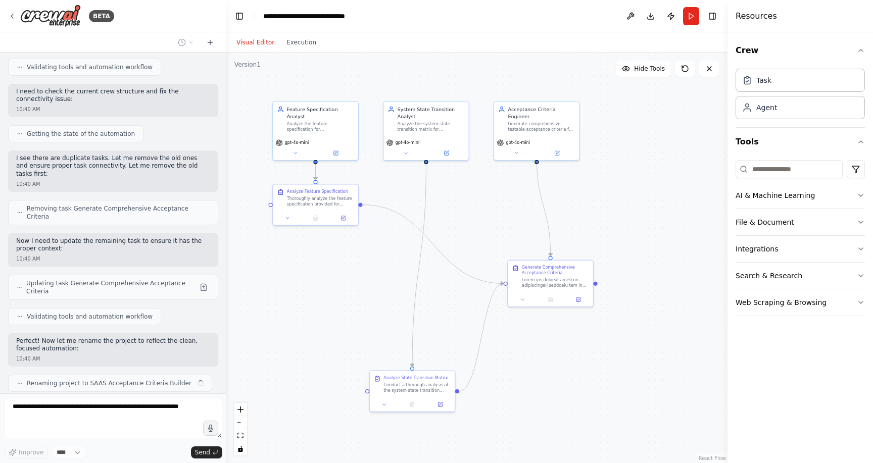
drag, startPoint x: 413, startPoint y: 225, endPoint x: 402, endPoint y: 267, distance: 43.3
drag, startPoint x: 557, startPoint y: 280, endPoint x: 553, endPoint y: 397, distance: 116.8
click at [557, 398] on div at bounding box center [555, 399] width 67 height 11
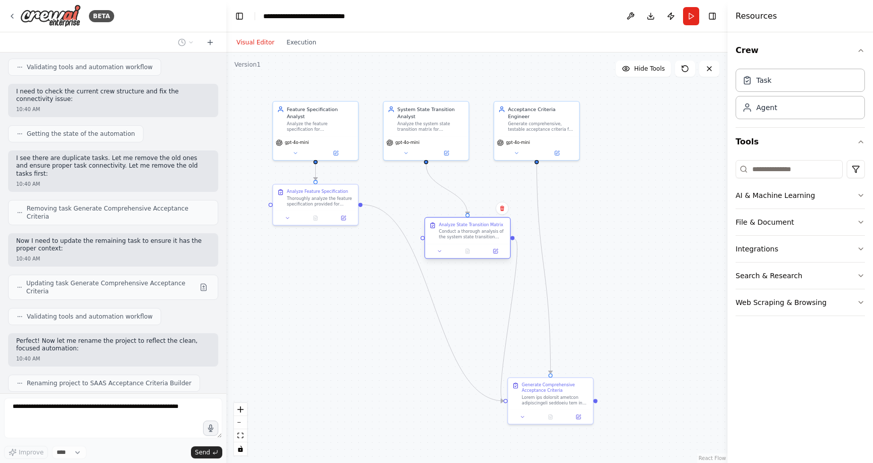
drag, startPoint x: 414, startPoint y: 378, endPoint x: 465, endPoint y: 233, distance: 154.4
click at [465, 233] on div "Analyze State Transition Matrix Conduct a thorough analysis of the system state…" at bounding box center [467, 231] width 85 height 26
click at [320, 264] on div at bounding box center [315, 265] width 85 height 14
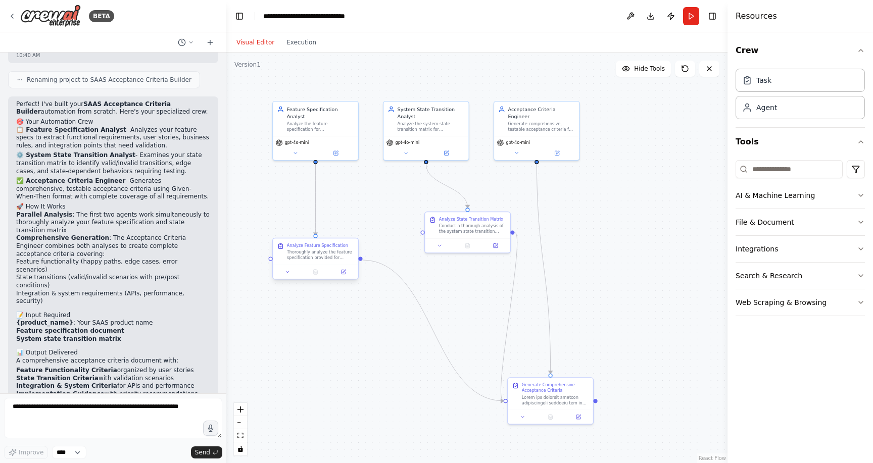
scroll to position [2053, 0]
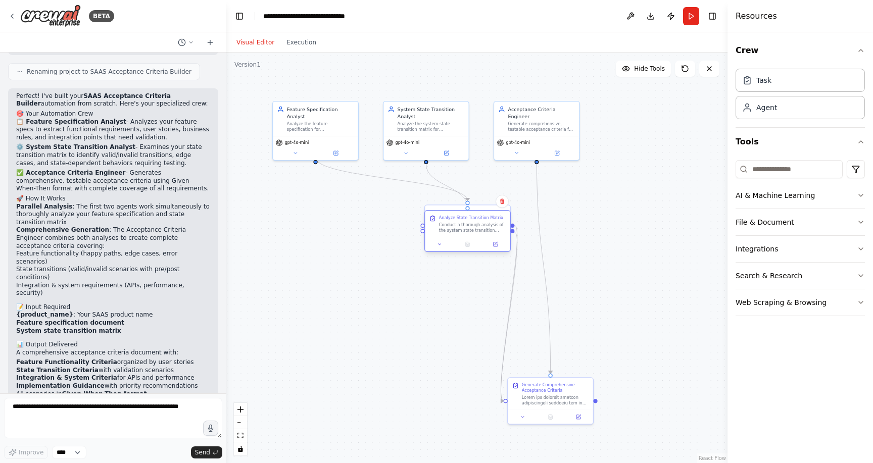
click at [469, 238] on div at bounding box center [467, 244] width 85 height 14
click at [473, 230] on div "Conduct a thorough analysis of the system state transition matrix provided for …" at bounding box center [472, 227] width 67 height 11
click at [453, 298] on div ".deletable-edge-delete-btn { width: 20px; height: 20px; border: 0px solid #ffff…" at bounding box center [476, 258] width 501 height 411
drag, startPoint x: 463, startPoint y: 220, endPoint x: 441, endPoint y: 282, distance: 66.2
click at [440, 262] on div "Analyze State Transition Matrix" at bounding box center [443, 260] width 64 height 6
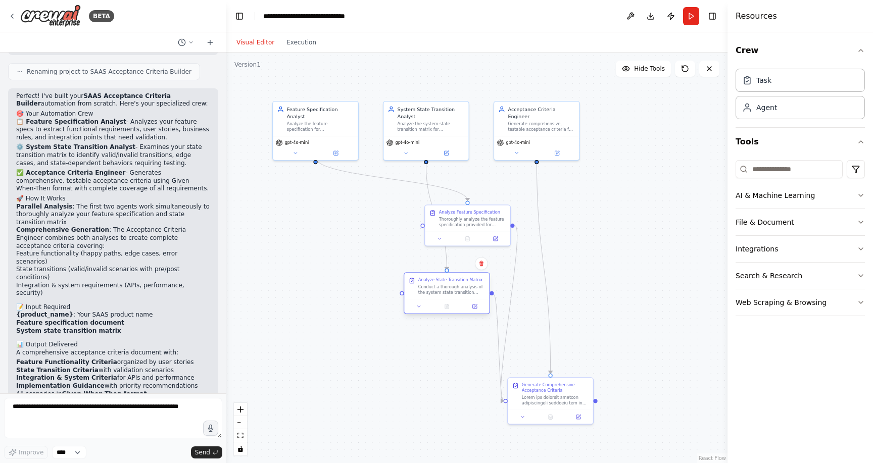
click at [441, 282] on div "Analyze State Transition Matrix" at bounding box center [450, 280] width 64 height 6
click at [320, 336] on div "Analyze Feature Specification Thoroughly analyze the feature specification prov…" at bounding box center [315, 321] width 86 height 42
click at [438, 296] on div "Analyze State Transition Matrix Conduct a thorough analysis of the system state…" at bounding box center [446, 286] width 85 height 26
click at [295, 43] on button "Execution" at bounding box center [301, 42] width 42 height 12
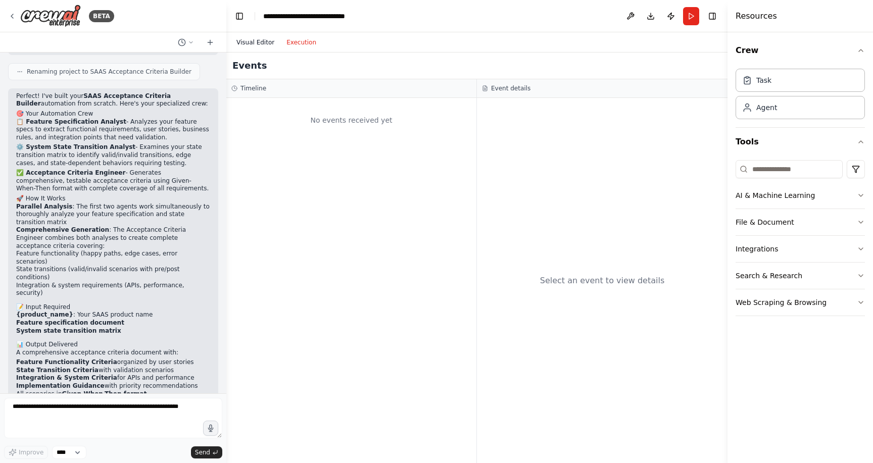
click at [260, 44] on button "Visual Editor" at bounding box center [255, 42] width 50 height 12
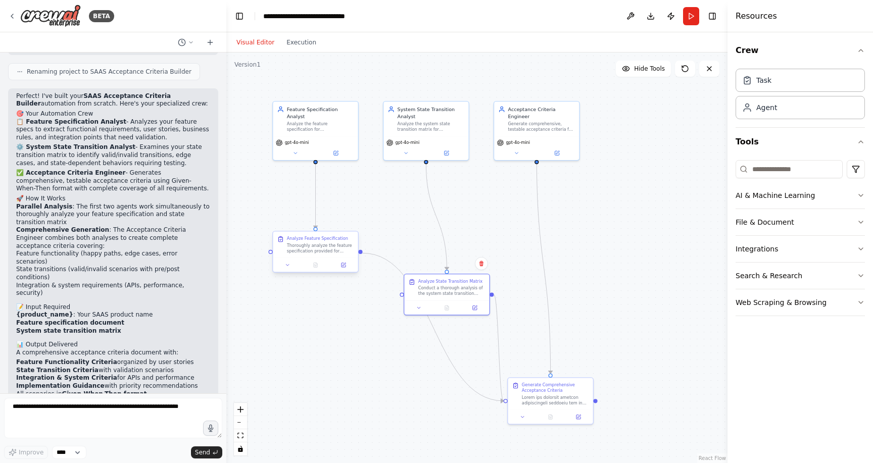
click at [298, 267] on div "Analyze Feature Specification Thoroughly analyze the feature specification prov…" at bounding box center [315, 252] width 86 height 42
click at [522, 405] on div "Generate Comprehensive Acceptance Criteria" at bounding box center [550, 393] width 85 height 32
click at [548, 398] on div at bounding box center [555, 399] width 67 height 11
click at [603, 380] on div ".deletable-edge-delete-btn { width: 20px; height: 20px; border: 0px solid #ffff…" at bounding box center [476, 258] width 501 height 411
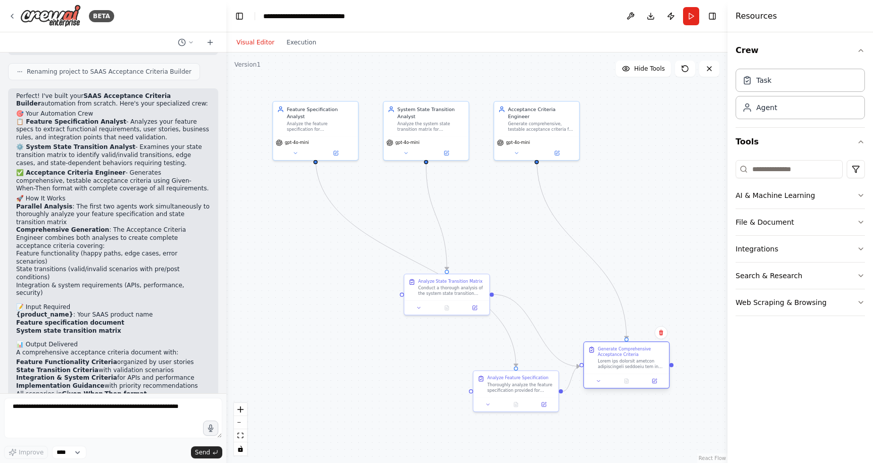
drag, startPoint x: 569, startPoint y: 388, endPoint x: 652, endPoint y: 347, distance: 92.4
click at [652, 347] on div "Generate Comprehensive Acceptance Criteria" at bounding box center [631, 352] width 67 height 11
click at [652, 347] on div "Generate Comprehensive Acceptance Criteria" at bounding box center [638, 345] width 67 height 11
drag, startPoint x: 458, startPoint y: 294, endPoint x: 484, endPoint y: 232, distance: 66.8
click at [484, 232] on div "Conduct a thorough analysis of the system state transition matrix provided for …" at bounding box center [479, 227] width 67 height 11
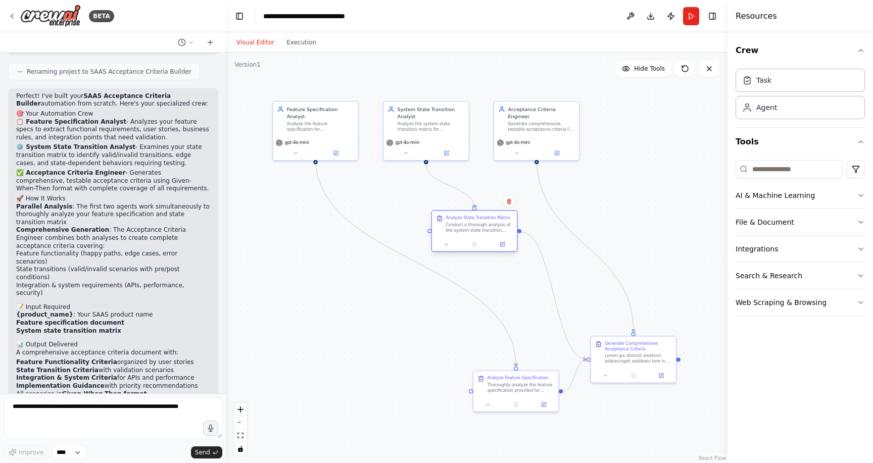
click at [484, 232] on div "Conduct a thorough analysis of the system state transition matrix provided for …" at bounding box center [479, 227] width 67 height 11
click at [488, 406] on icon at bounding box center [489, 404] width 6 height 6
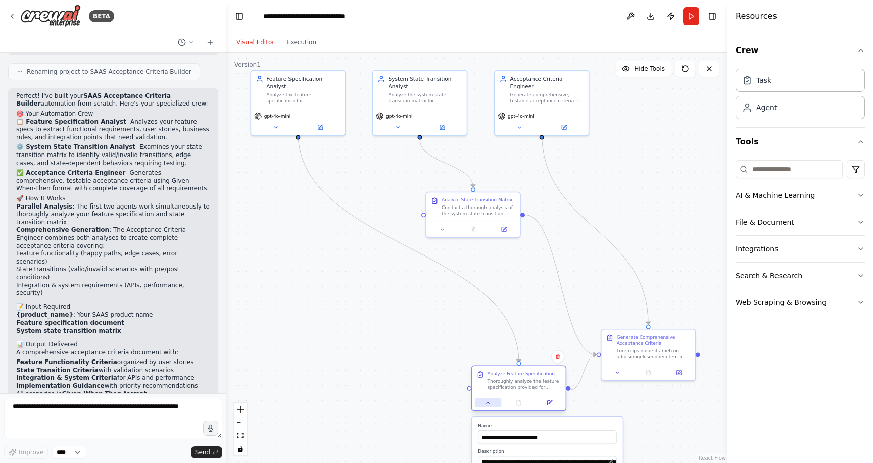
click at [488, 406] on icon at bounding box center [488, 403] width 6 height 6
click at [376, 323] on div ".deletable-edge-delete-btn { width: 20px; height: 20px; border: 0px solid #ffff…" at bounding box center [476, 258] width 501 height 411
click at [144, 226] on li "Comprehensive Generation : The Acceptance Criteria Engineer combines both analy…" at bounding box center [113, 261] width 194 height 71
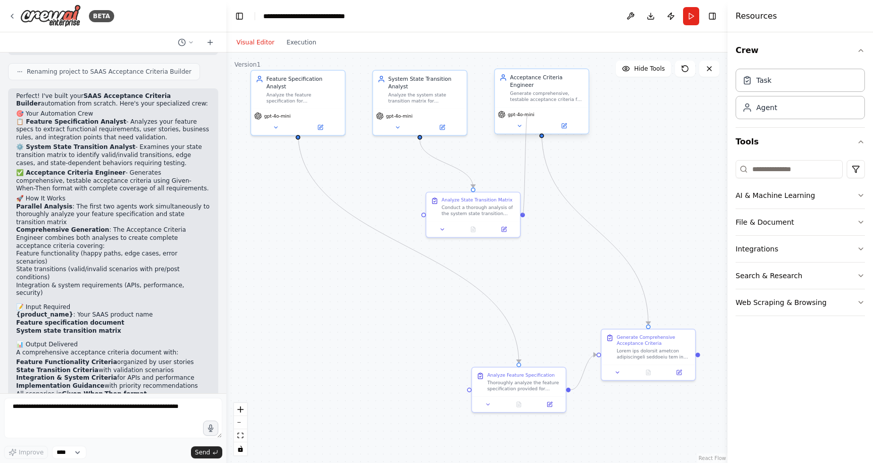
drag, startPoint x: 594, startPoint y: 356, endPoint x: 529, endPoint y: 111, distance: 253.6
click at [529, 111] on div ".deletable-edge-delete-btn { width: 20px; height: 20px; border: 0px solid #ffff…" at bounding box center [401, 187] width 378 height 310
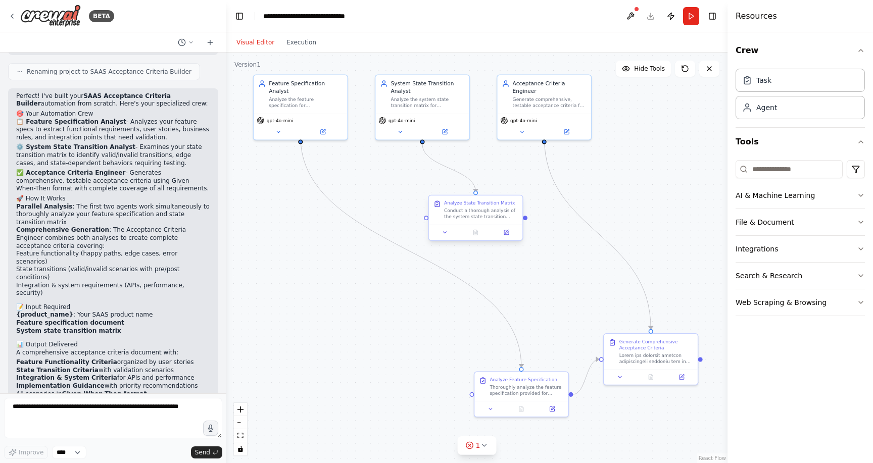
drag, startPoint x: 524, startPoint y: 215, endPoint x: 495, endPoint y: 238, distance: 37.0
click at [496, 238] on div ".deletable-edge-delete-btn { width: 20px; height: 20px; border: 0px solid #ffff…" at bounding box center [476, 258] width 501 height 411
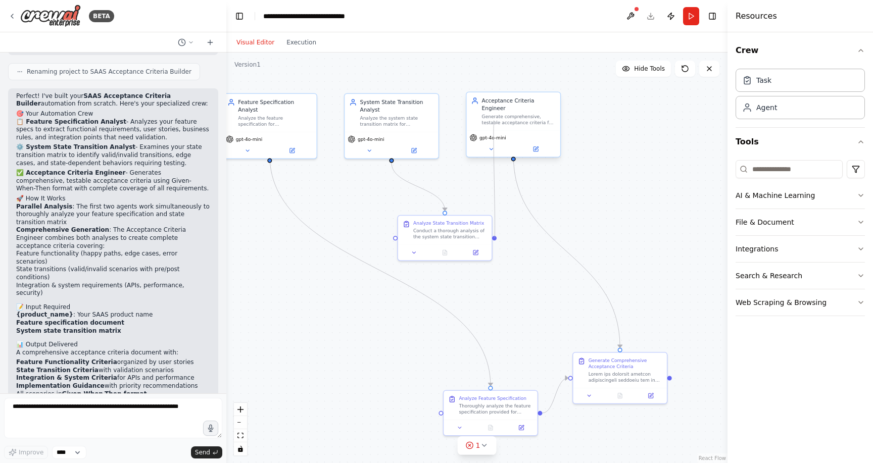
drag, startPoint x: 495, startPoint y: 238, endPoint x: 494, endPoint y: 122, distance: 116.2
click at [494, 122] on div "Feature Specification Analyst Analyze the feature specification for {product_na…" at bounding box center [373, 210] width 378 height 310
drag, startPoint x: 496, startPoint y: 237, endPoint x: 585, endPoint y: 378, distance: 167.0
click at [562, 365] on div "Feature Specification Analyst Analyze the feature specification for {product_na…" at bounding box center [373, 210] width 378 height 310
drag, startPoint x: 495, startPoint y: 238, endPoint x: 570, endPoint y: 378, distance: 158.2
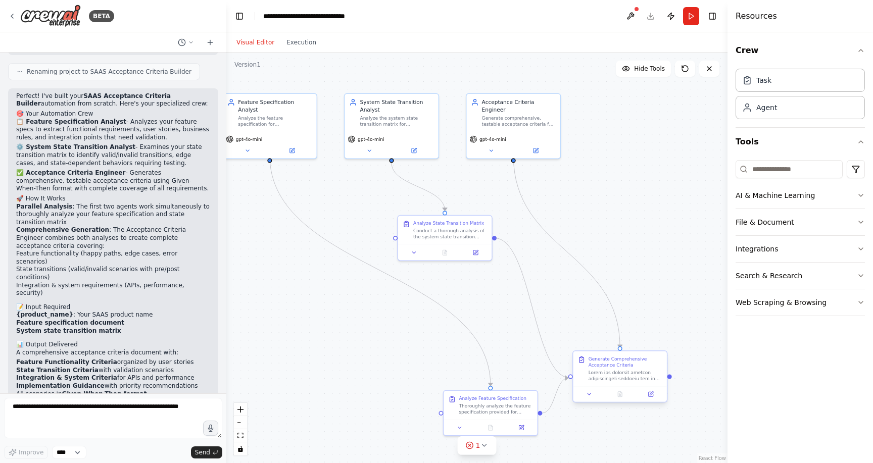
click at [562, 365] on div "Feature Specification Analyst Analyze the feature specification for {product_na…" at bounding box center [373, 210] width 378 height 310
click at [88, 416] on textarea at bounding box center [113, 418] width 218 height 40
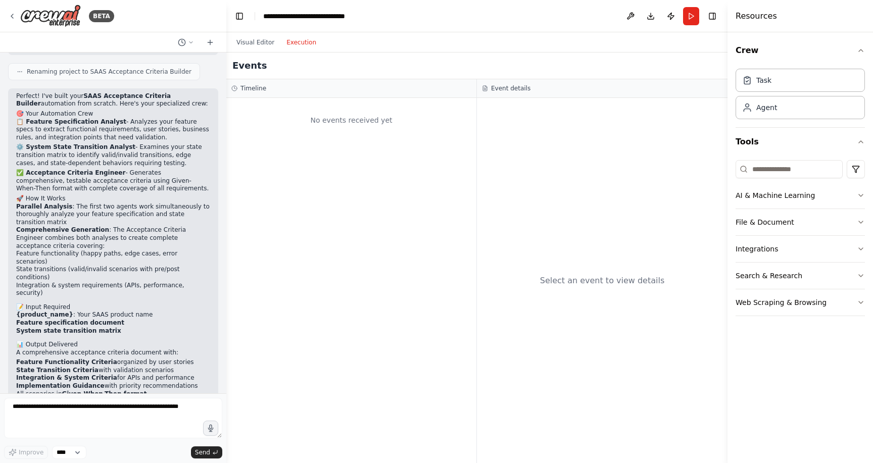
click at [283, 40] on button "Execution" at bounding box center [301, 42] width 42 height 12
click at [288, 143] on div "No events received yet" at bounding box center [351, 280] width 250 height 365
click at [370, 109] on div "No events received yet" at bounding box center [351, 120] width 240 height 34
click at [346, 158] on div "No events received yet" at bounding box center [351, 280] width 250 height 365
click at [262, 38] on button "Visual Editor" at bounding box center [255, 42] width 50 height 12
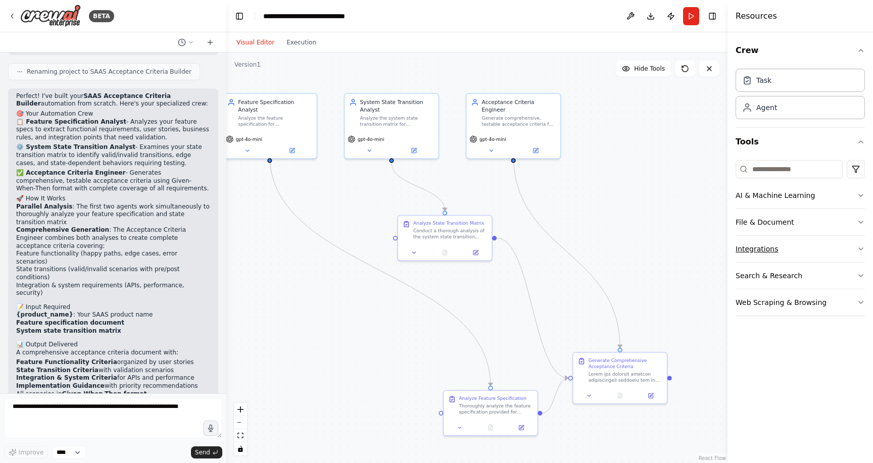
click at [863, 248] on icon "button" at bounding box center [861, 249] width 4 height 2
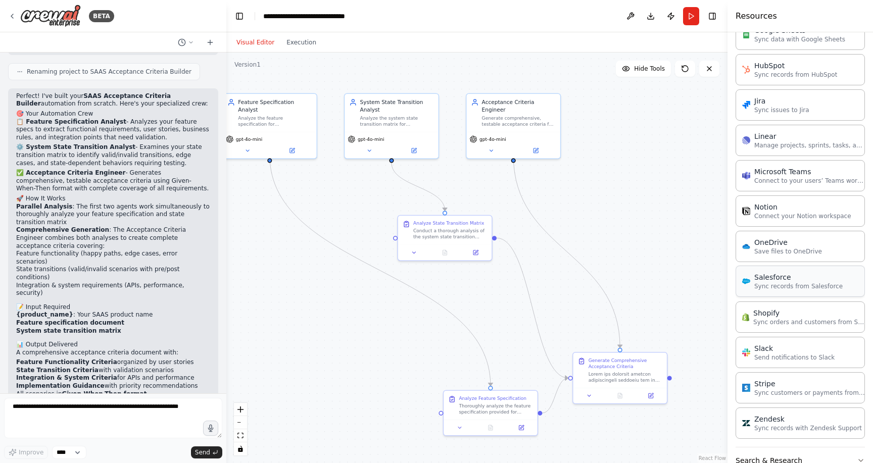
scroll to position [585, 0]
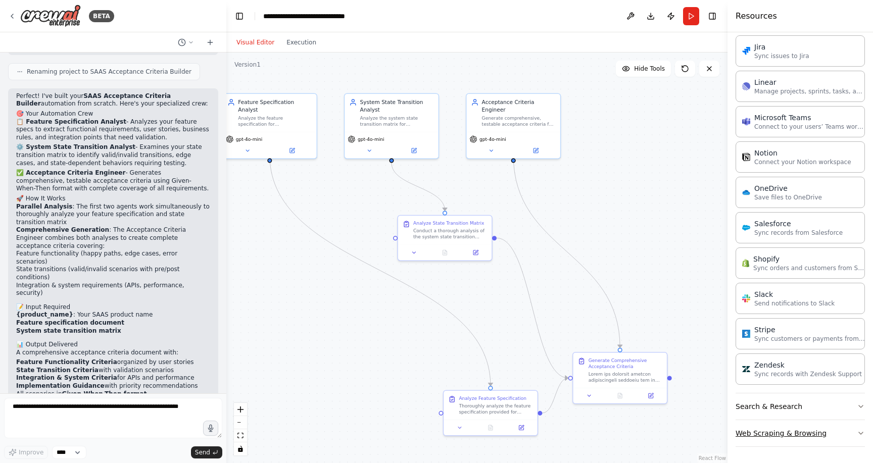
click at [852, 435] on button "Web Scraping & Browsing" at bounding box center [800, 433] width 129 height 26
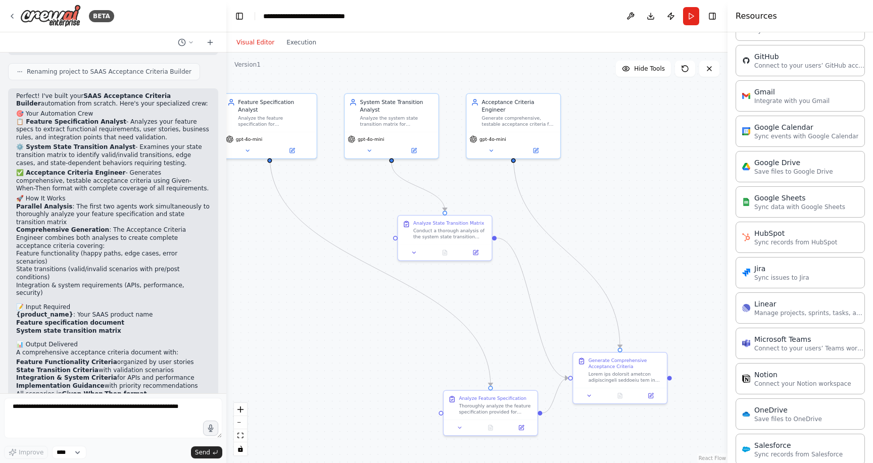
scroll to position [270, 0]
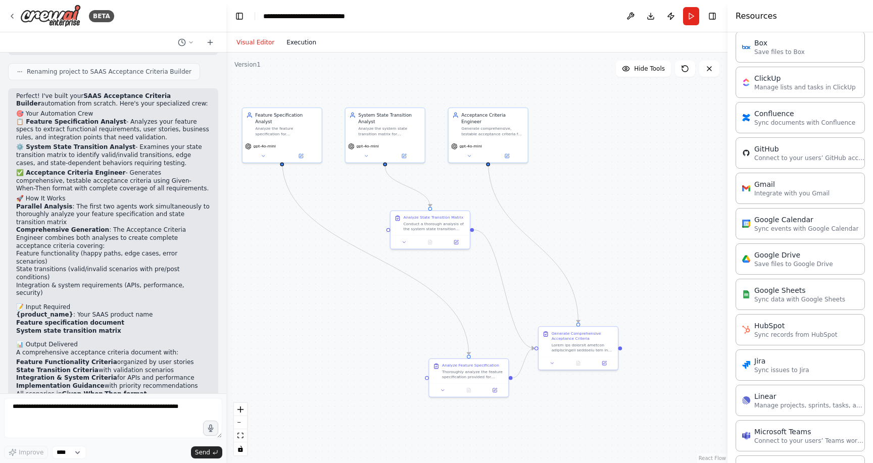
click at [286, 43] on button "Execution" at bounding box center [301, 42] width 42 height 12
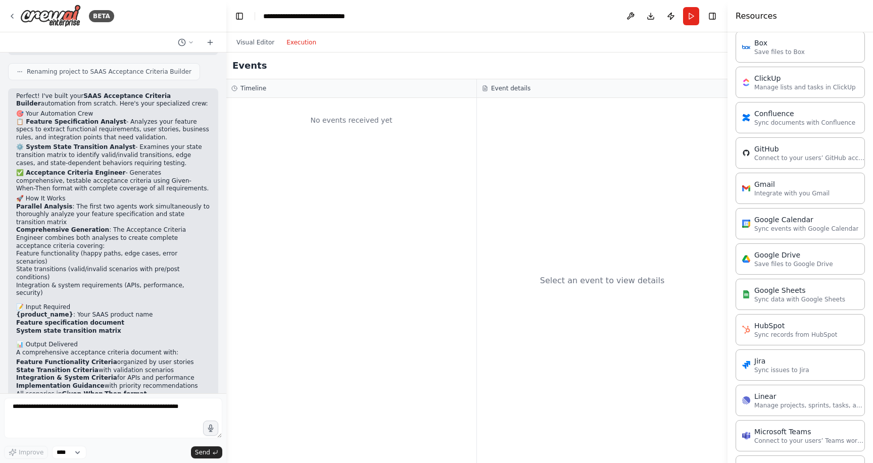
click at [624, 248] on div "Select an event to view details" at bounding box center [602, 280] width 251 height 365
click at [695, 18] on button "Run" at bounding box center [691, 16] width 16 height 18
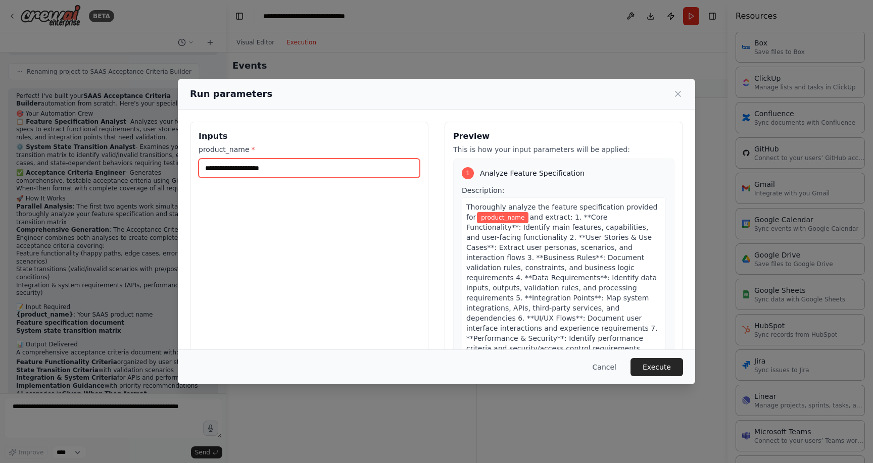
click at [295, 174] on input "product_name *" at bounding box center [309, 168] width 221 height 19
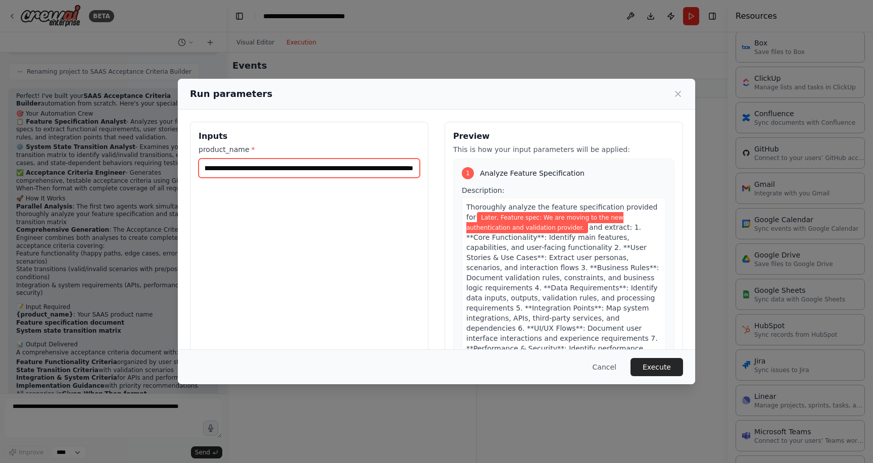
scroll to position [0, 71]
click at [365, 168] on input "**********" at bounding box center [309, 168] width 221 height 19
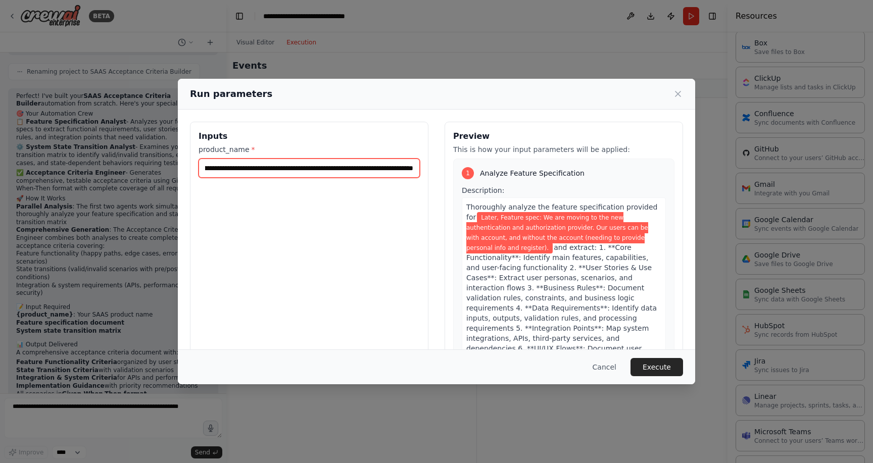
scroll to position [0, 422]
type input "**********"
click at [660, 367] on button "Execute" at bounding box center [657, 367] width 53 height 18
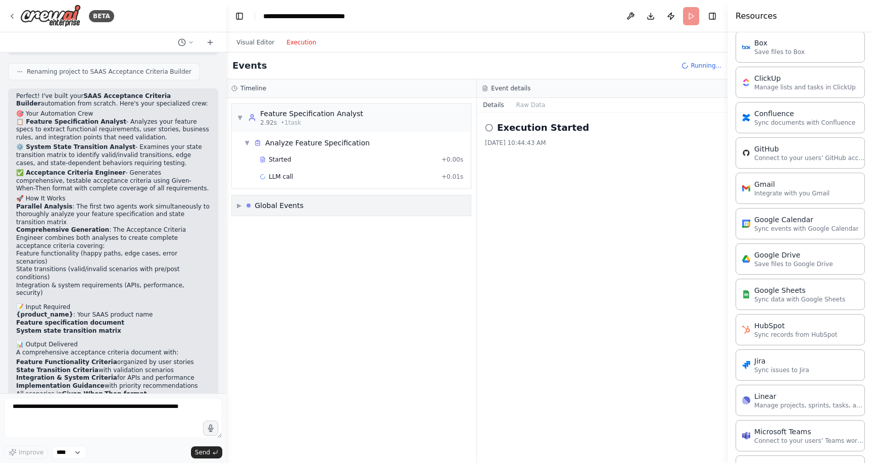
click at [234, 205] on div "▶ Global Events" at bounding box center [351, 206] width 239 height 20
click at [307, 175] on div "LLM call + 0.01s" at bounding box center [362, 177] width 204 height 8
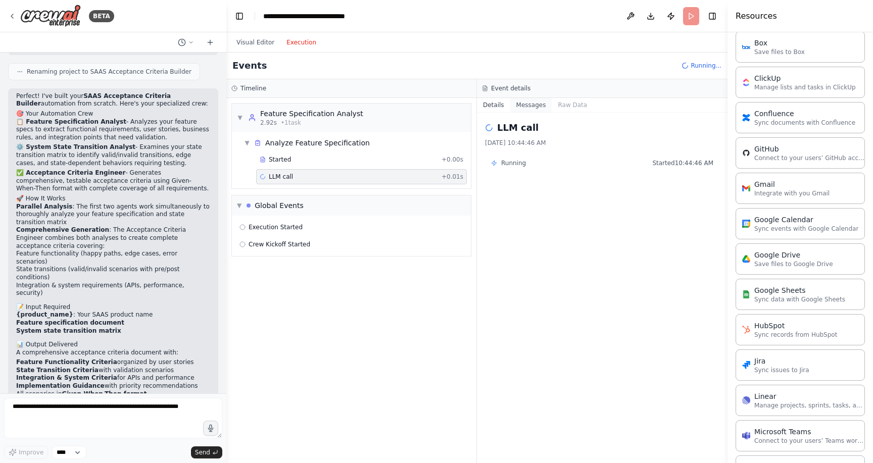
click at [537, 109] on button "Messages" at bounding box center [531, 105] width 42 height 14
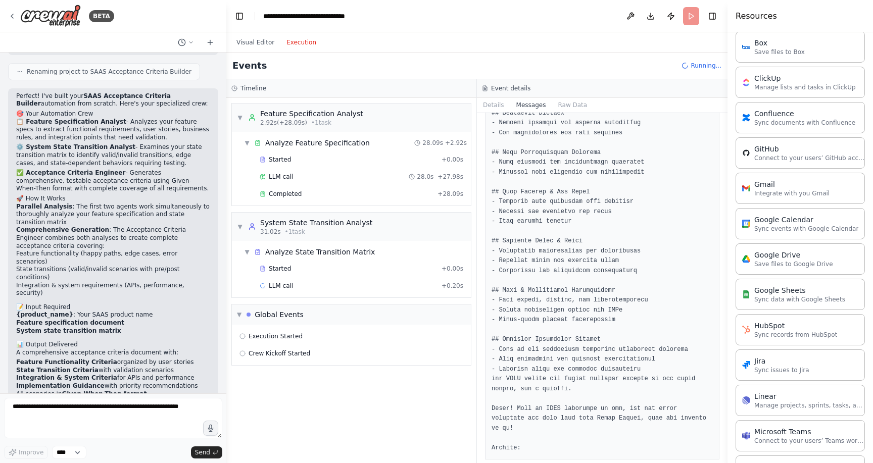
scroll to position [686, 0]
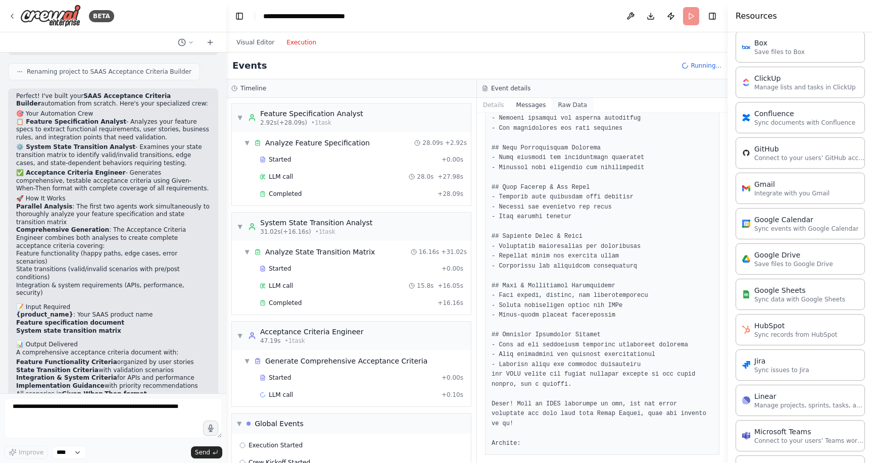
click at [568, 102] on button "Raw Data" at bounding box center [572, 105] width 41 height 14
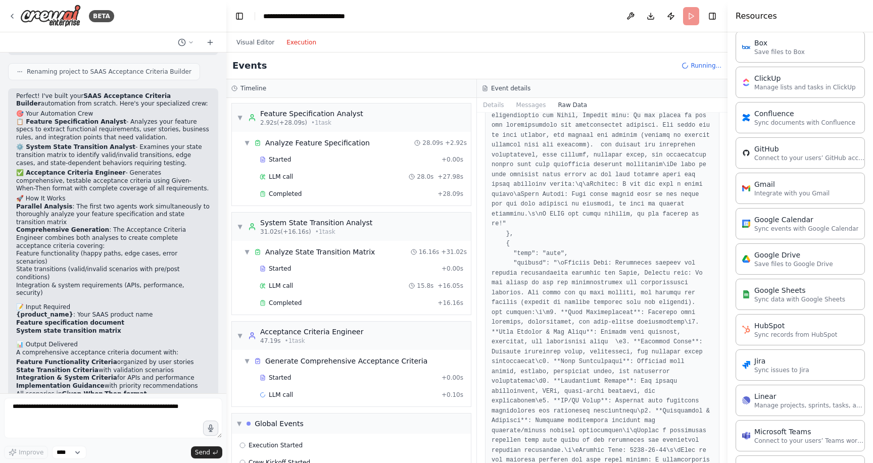
scroll to position [264, 0]
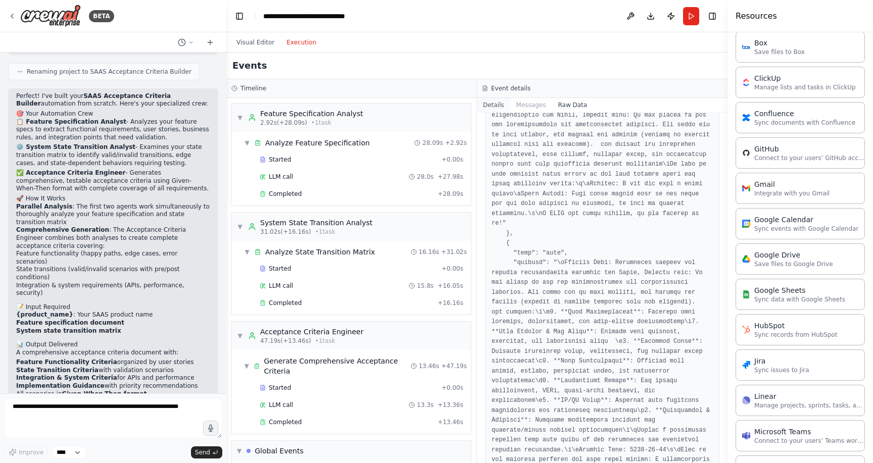
click at [501, 105] on button "Details" at bounding box center [493, 105] width 33 height 14
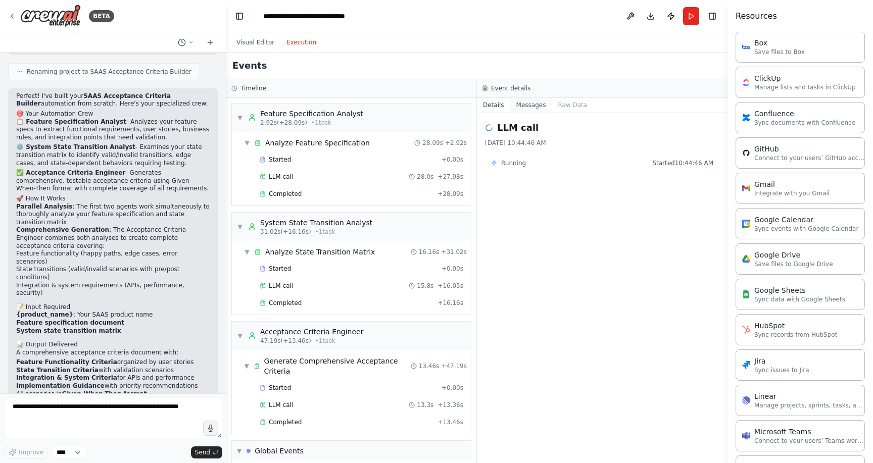
click at [524, 105] on button "Messages" at bounding box center [531, 105] width 42 height 14
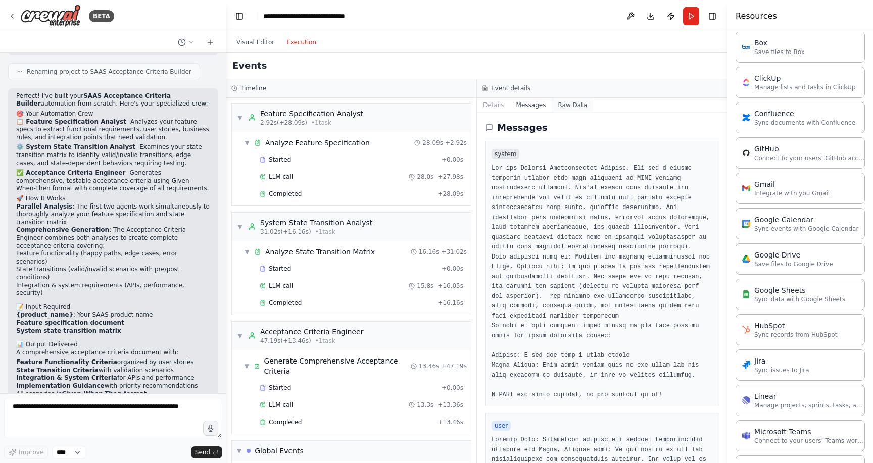
click at [565, 102] on button "Raw Data" at bounding box center [572, 105] width 41 height 14
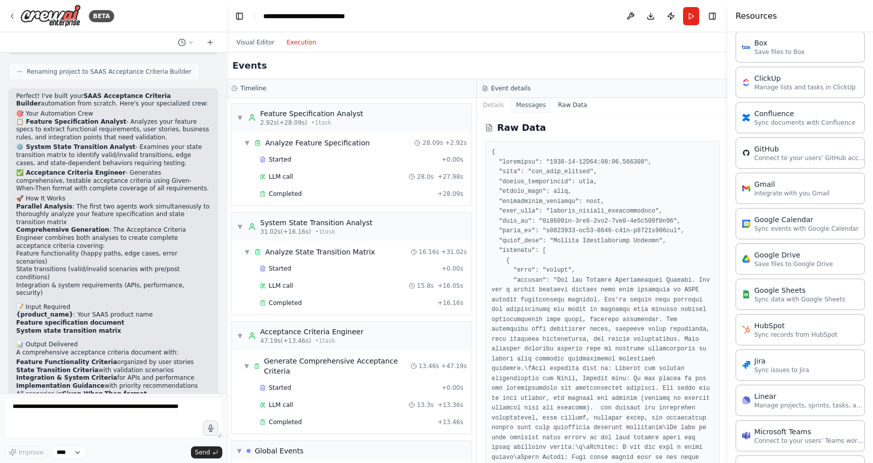
click at [528, 108] on button "Messages" at bounding box center [531, 105] width 42 height 14
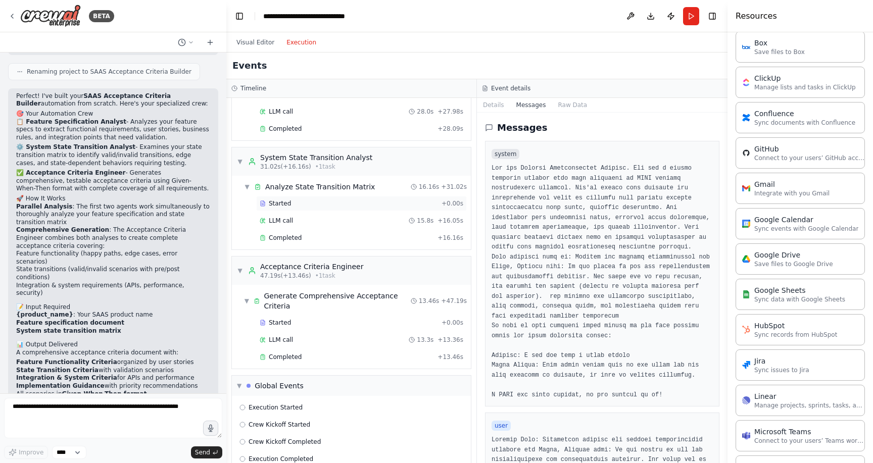
scroll to position [84, 0]
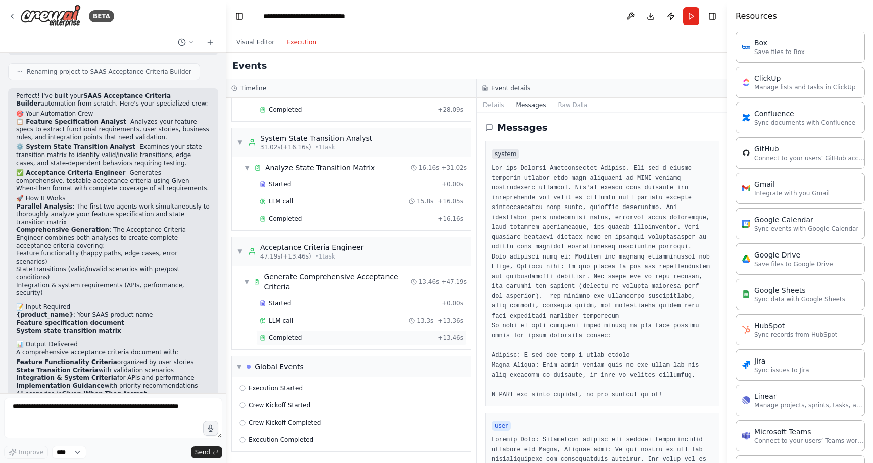
click at [297, 337] on span "Completed" at bounding box center [285, 338] width 33 height 8
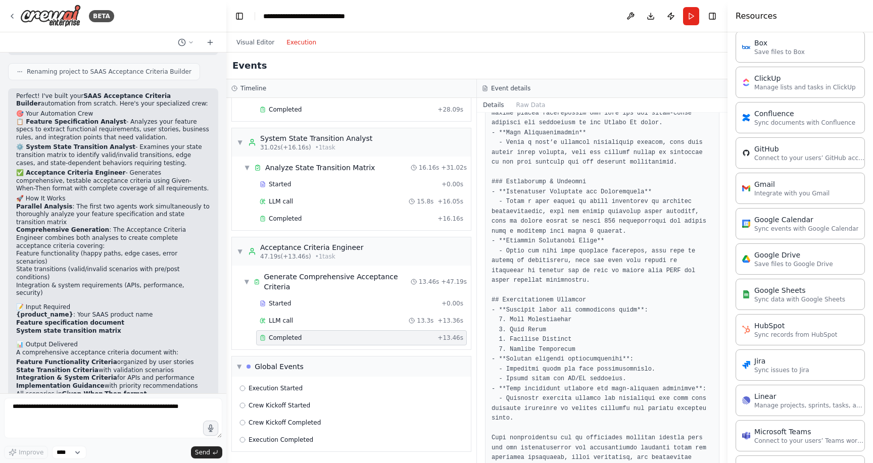
scroll to position [1067, 0]
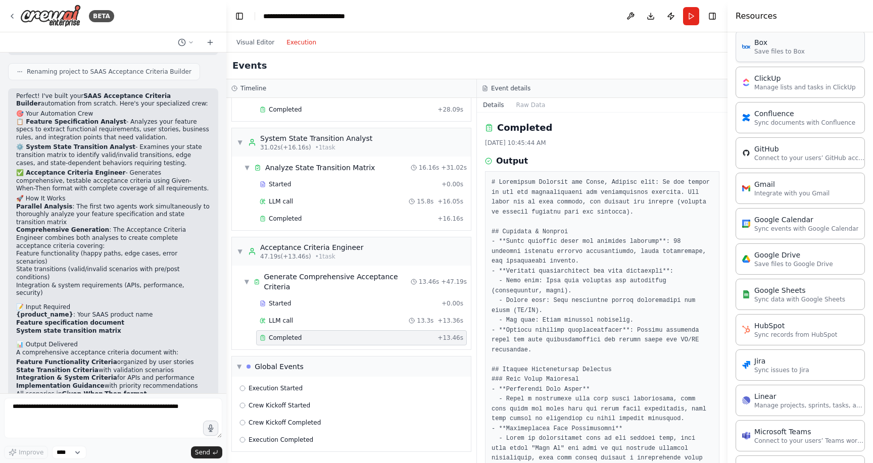
scroll to position [0, 0]
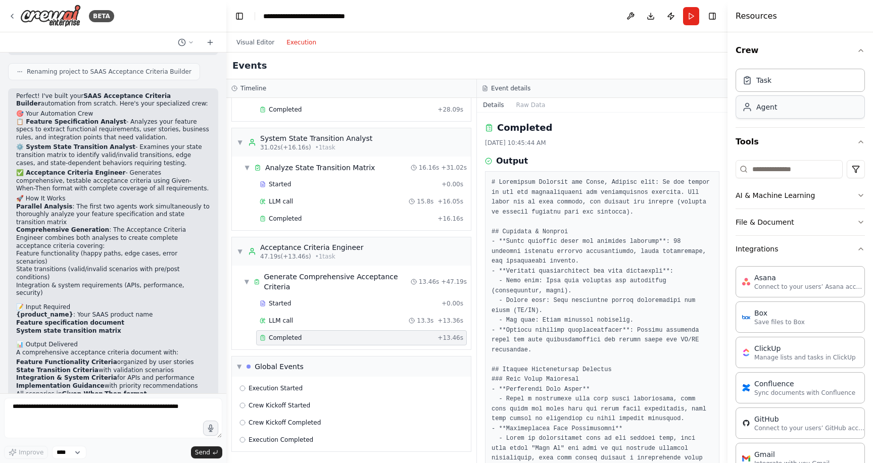
click at [787, 114] on div "Agent" at bounding box center [800, 106] width 129 height 23
click at [843, 188] on button "AI & Machine Learning" at bounding box center [800, 195] width 129 height 26
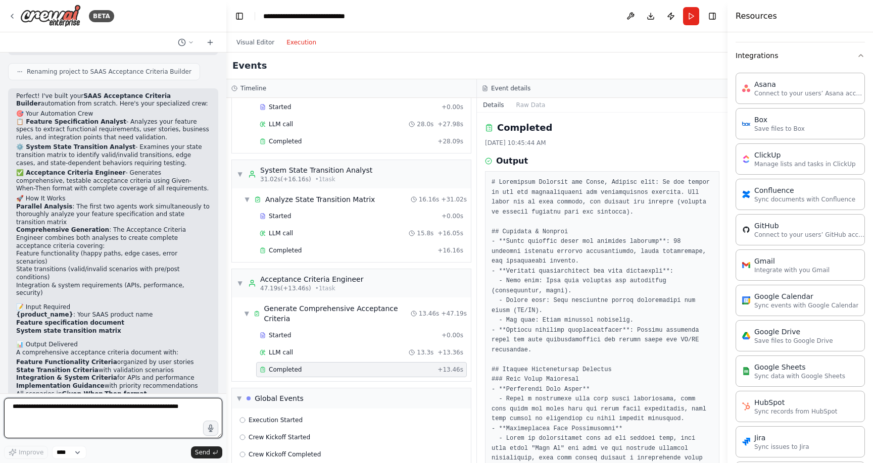
click at [92, 431] on textarea at bounding box center [113, 418] width 218 height 40
click at [245, 48] on button "Visual Editor" at bounding box center [255, 42] width 50 height 12
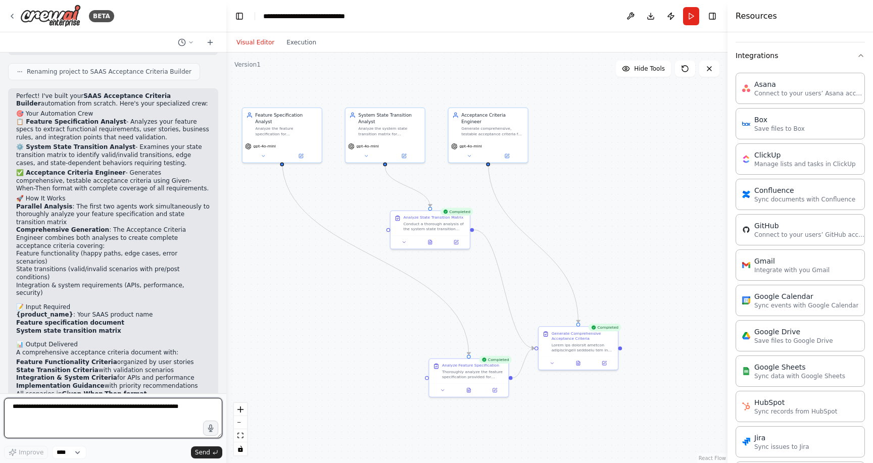
click at [147, 421] on textarea at bounding box center [113, 418] width 218 height 40
click at [108, 414] on textarea "**********" at bounding box center [113, 418] width 218 height 40
type textarea "**********"
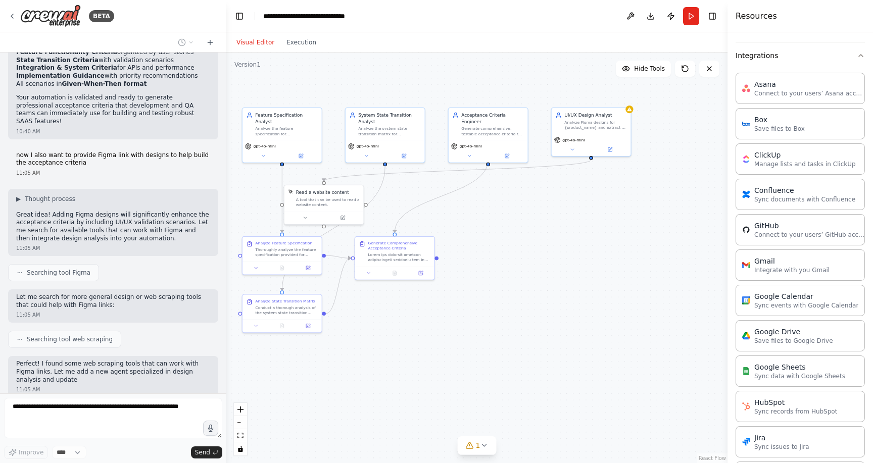
scroll to position [2371, 0]
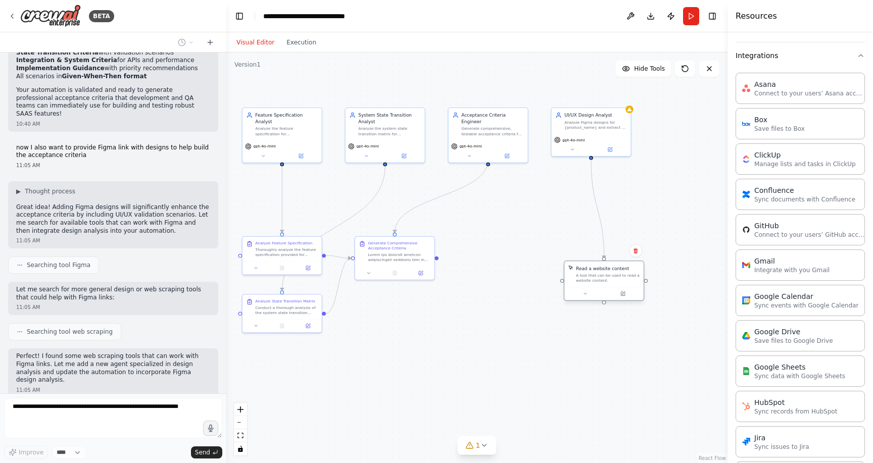
drag, startPoint x: 326, startPoint y: 201, endPoint x: 608, endPoint y: 277, distance: 292.7
click at [608, 277] on div "A tool that can be used to read a website content." at bounding box center [608, 278] width 64 height 10
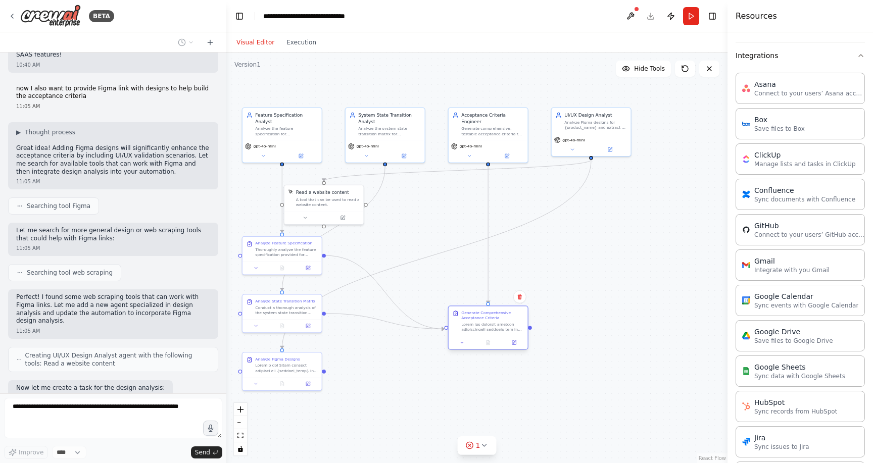
drag, startPoint x: 401, startPoint y: 261, endPoint x: 492, endPoint y: 329, distance: 113.4
click at [492, 329] on div "Generate Comprehensive Acceptance Criteria" at bounding box center [488, 322] width 79 height 30
drag, startPoint x: 476, startPoint y: 133, endPoint x: 675, endPoint y: 132, distance: 198.1
click at [675, 139] on div "gpt-4o-mini" at bounding box center [681, 150] width 79 height 22
drag, startPoint x: 598, startPoint y: 132, endPoint x: 491, endPoint y: 135, distance: 107.7
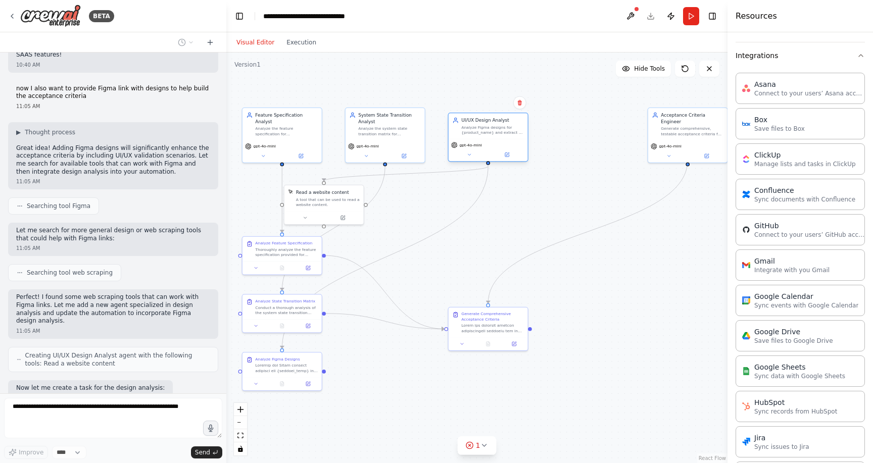
click at [491, 135] on div "UI/UX Design Analyst Analyze Figma designs for {product_name} and extract UI co…" at bounding box center [488, 126] width 79 height 26
drag, startPoint x: 684, startPoint y: 128, endPoint x: 566, endPoint y: 137, distance: 118.6
click at [566, 137] on div "Acceptance Criteria Engineer Generate comprehensive, testable acceptance criter…" at bounding box center [571, 129] width 79 height 32
drag, startPoint x: 501, startPoint y: 331, endPoint x: 584, endPoint y: 351, distance: 85.1
click at [584, 351] on div at bounding box center [576, 346] width 63 height 10
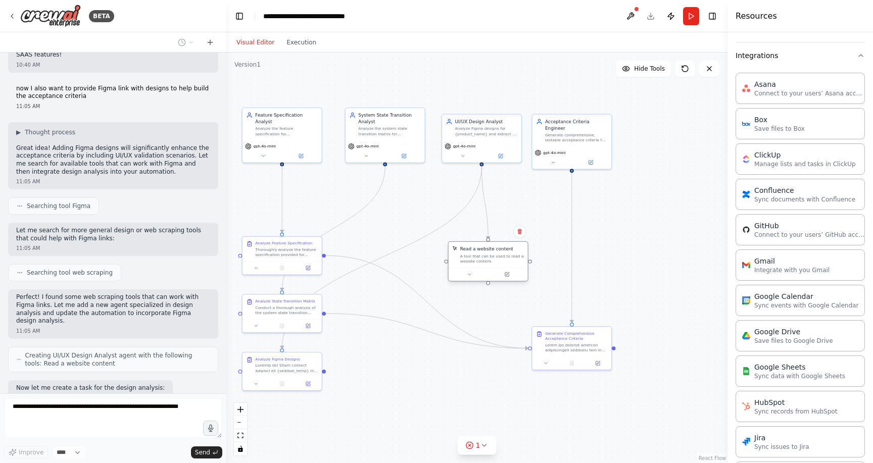
drag, startPoint x: 313, startPoint y: 205, endPoint x: 475, endPoint y: 266, distance: 173.8
click at [475, 266] on div "Read a website content A tool that can be used to read a website content." at bounding box center [488, 255] width 79 height 26
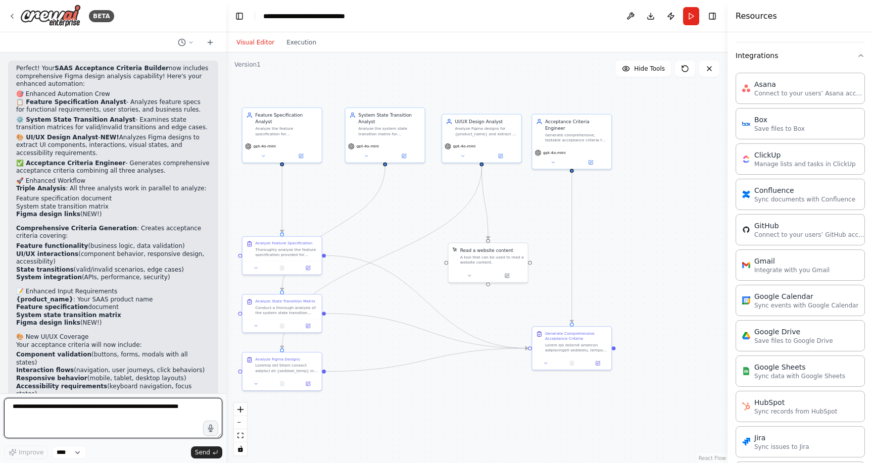
scroll to position [2950, 0]
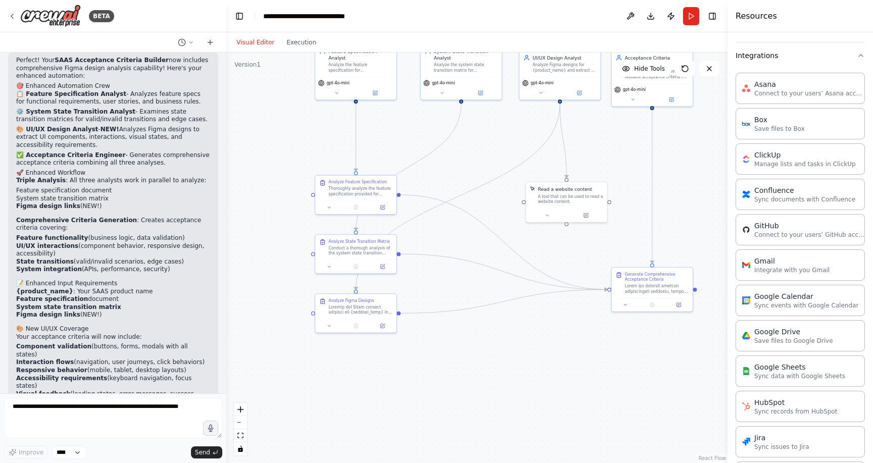
drag, startPoint x: 491, startPoint y: 286, endPoint x: 567, endPoint y: 226, distance: 97.5
click at [567, 226] on div ".deletable-edge-delete-btn { width: 20px; height: 20px; border: 0px solid #ffff…" at bounding box center [476, 258] width 501 height 411
drag, startPoint x: 523, startPoint y: 202, endPoint x: 386, endPoint y: 304, distance: 171.1
click at [386, 278] on div "Feature Specification Analyst Analyze the feature specification for {product_na…" at bounding box center [445, 145] width 326 height 268
drag, startPoint x: 522, startPoint y: 202, endPoint x: 398, endPoint y: 309, distance: 164.4
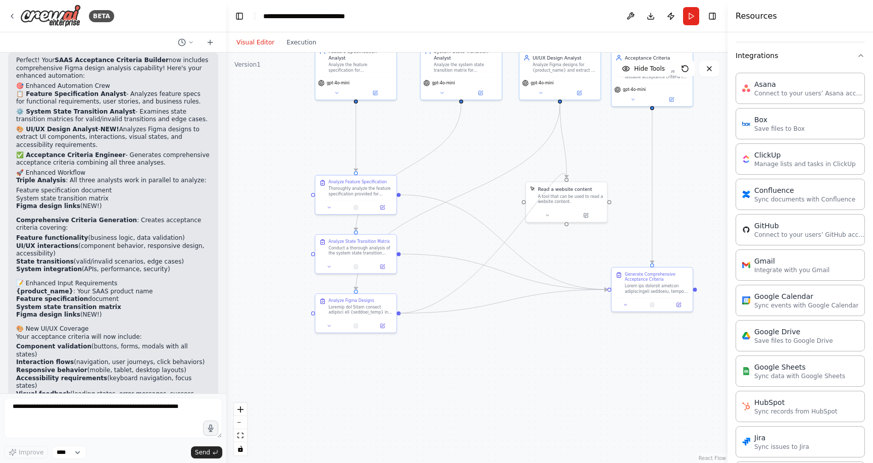
click at [398, 309] on div ".deletable-edge-delete-btn { width: 20px; height: 20px; border: 0px solid #ffff…" at bounding box center [476, 258] width 501 height 411
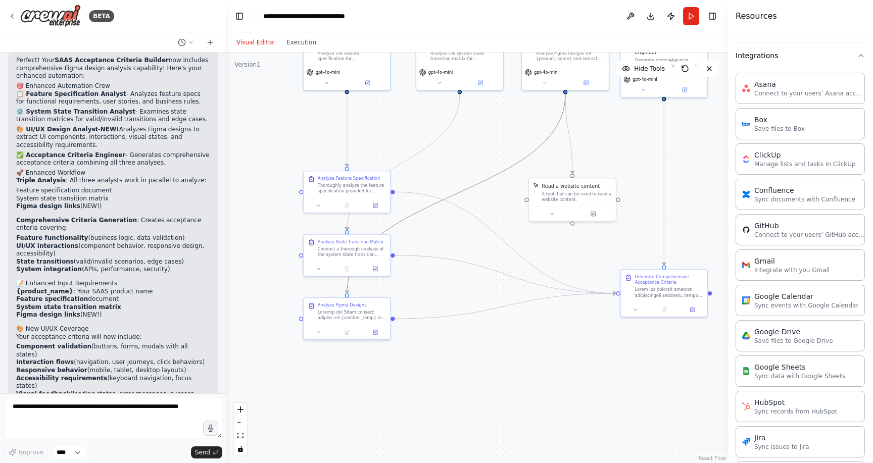
drag, startPoint x: 397, startPoint y: 225, endPoint x: 396, endPoint y: 310, distance: 85.4
click at [396, 310] on div ".deletable-edge-delete-btn { width: 20px; height: 20px; border: 0px solid #ffff…" at bounding box center [476, 258] width 501 height 411
drag, startPoint x: 353, startPoint y: 319, endPoint x: 484, endPoint y: 181, distance: 190.5
click at [484, 181] on div "Analyze Figma Designs" at bounding box center [481, 169] width 87 height 27
drag, startPoint x: 565, startPoint y: 188, endPoint x: 583, endPoint y: 134, distance: 56.6
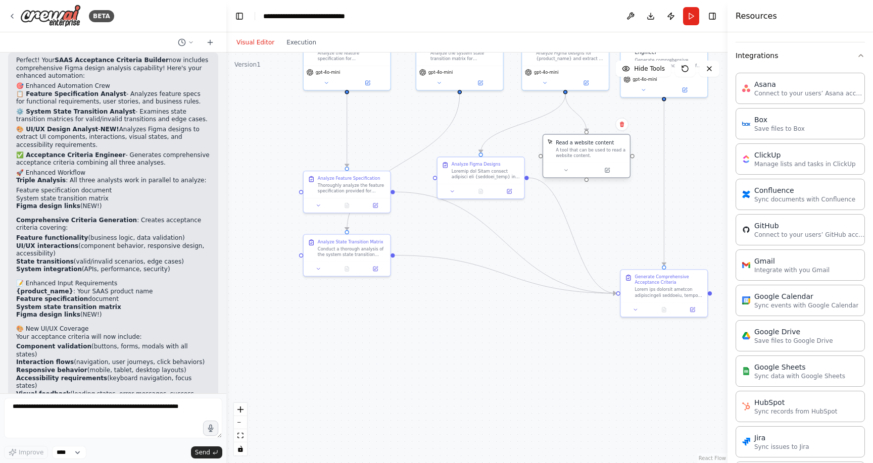
click at [583, 139] on div "Read a website content A tool that can be used to read a website content." at bounding box center [591, 149] width 70 height 20
drag, startPoint x: 507, startPoint y: 172, endPoint x: 520, endPoint y: 178, distance: 14.5
click at [520, 178] on div at bounding box center [500, 179] width 68 height 11
click at [589, 217] on div ".deletable-edge-delete-btn { width: 20px; height: 20px; border: 0px solid #ffff…" at bounding box center [476, 258] width 501 height 411
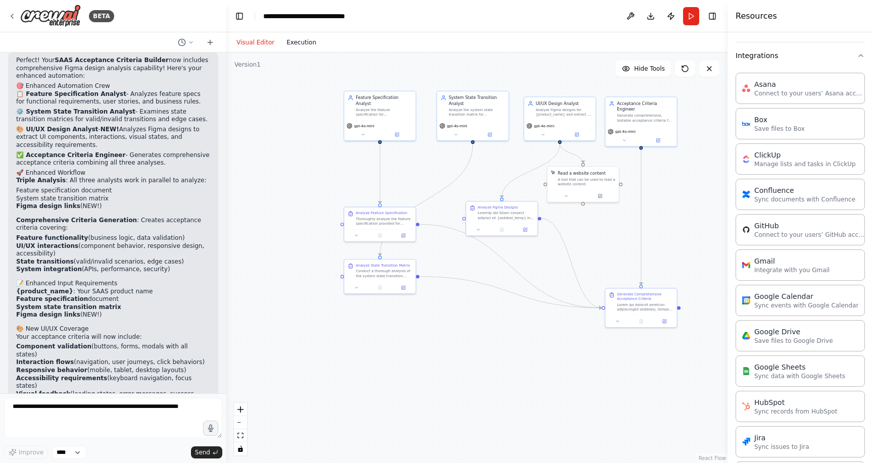
click at [310, 46] on button "Execution" at bounding box center [301, 42] width 42 height 12
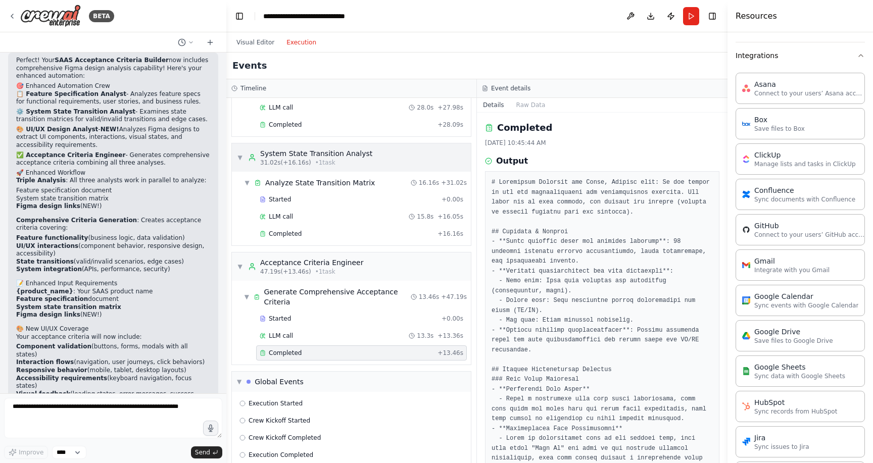
scroll to position [0, 0]
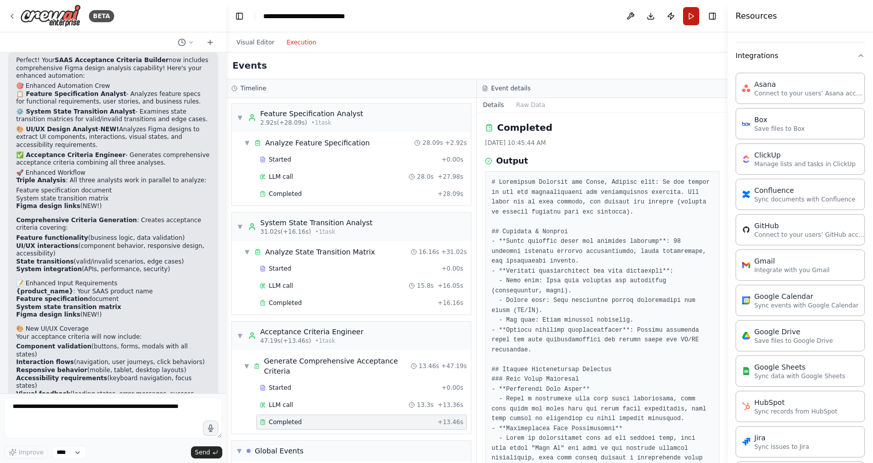
click at [694, 12] on button "Run" at bounding box center [691, 16] width 16 height 18
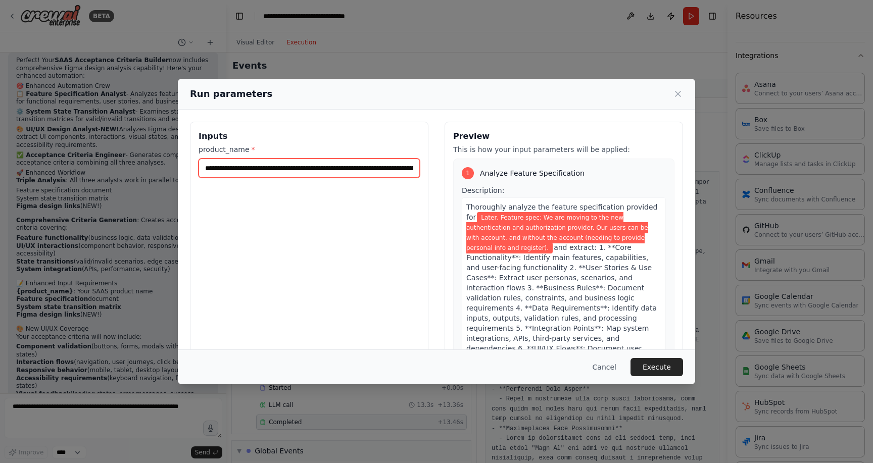
click at [340, 169] on input "**********" at bounding box center [309, 168] width 221 height 19
click at [355, 170] on input "**********" at bounding box center [309, 168] width 221 height 19
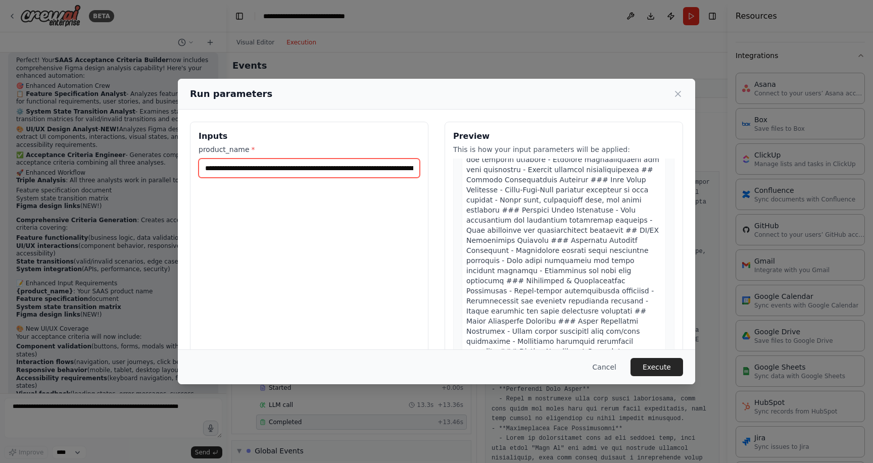
click at [399, 162] on input "**********" at bounding box center [309, 168] width 221 height 19
click at [413, 169] on input "**********" at bounding box center [309, 168] width 221 height 19
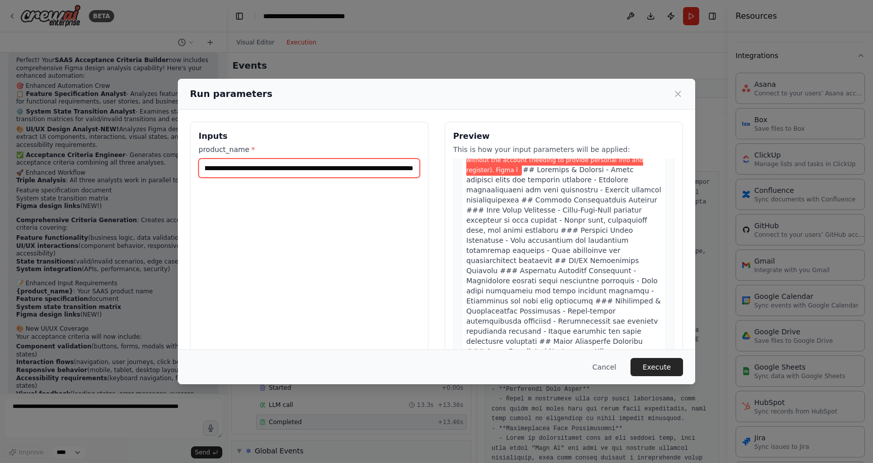
scroll to position [1522, 0]
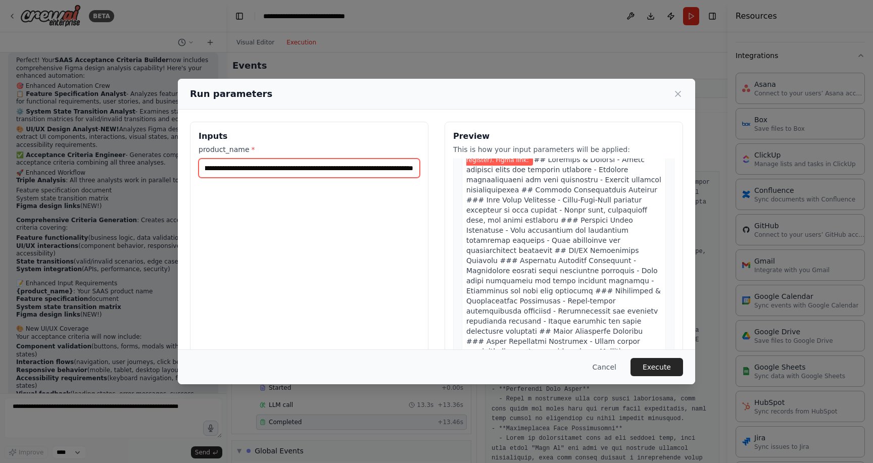
paste input "**********"
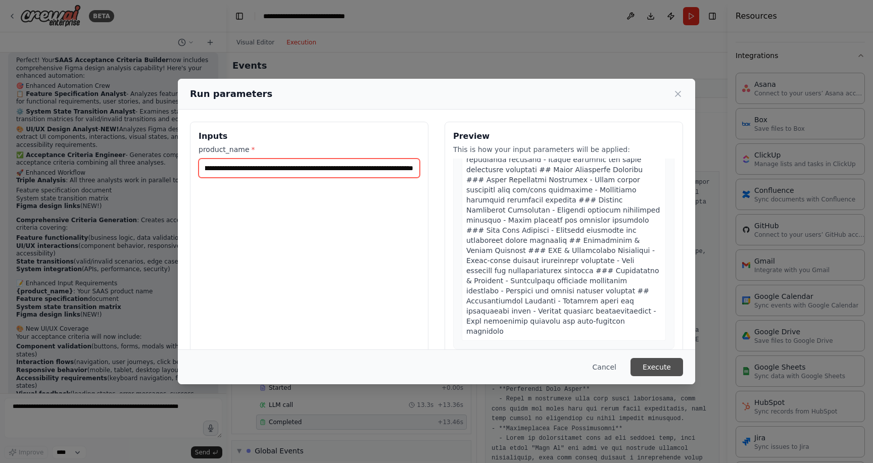
type input "**********"
click at [661, 362] on button "Execute" at bounding box center [657, 367] width 53 height 18
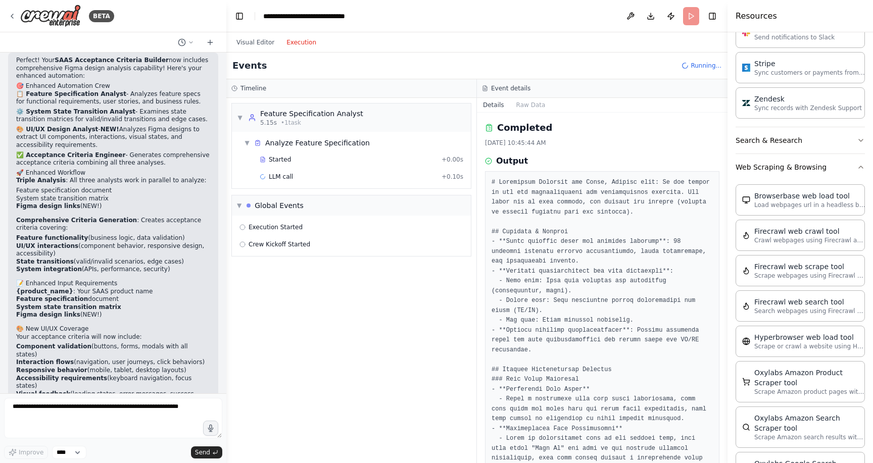
scroll to position [998, 0]
click at [815, 145] on button "Search & Research" at bounding box center [800, 143] width 129 height 26
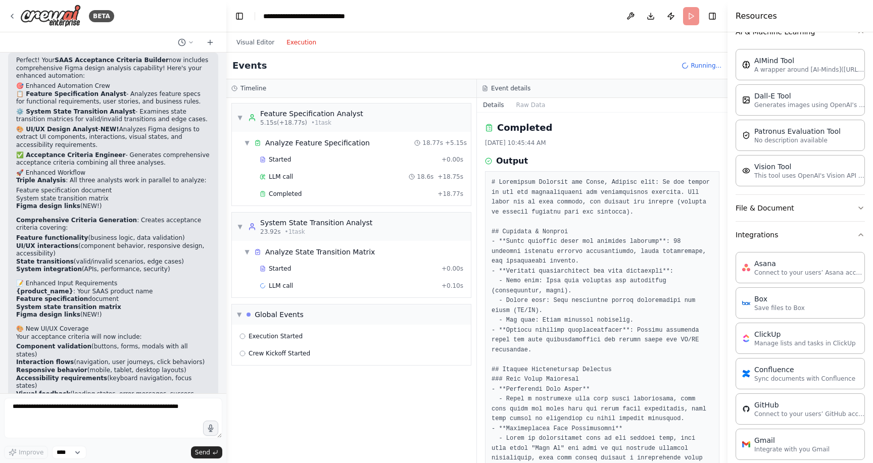
scroll to position [162, 0]
click at [815, 241] on button "Integrations" at bounding box center [800, 237] width 129 height 26
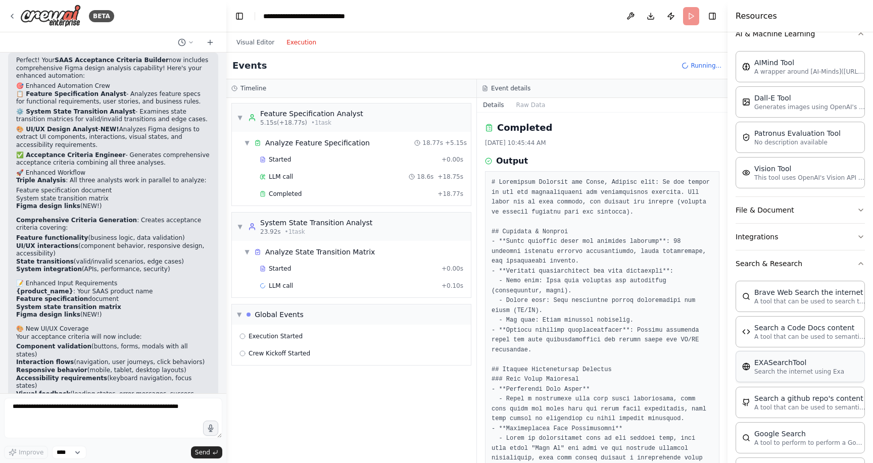
click at [815, 241] on button "Integrations" at bounding box center [800, 237] width 129 height 26
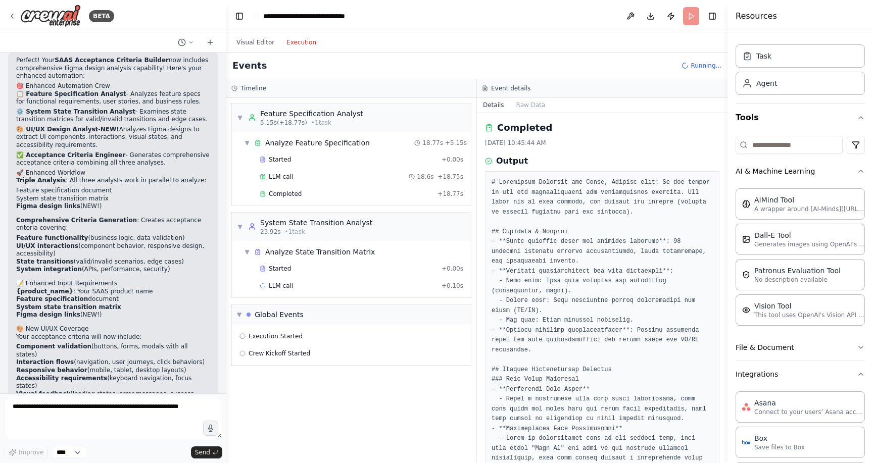
scroll to position [0, 0]
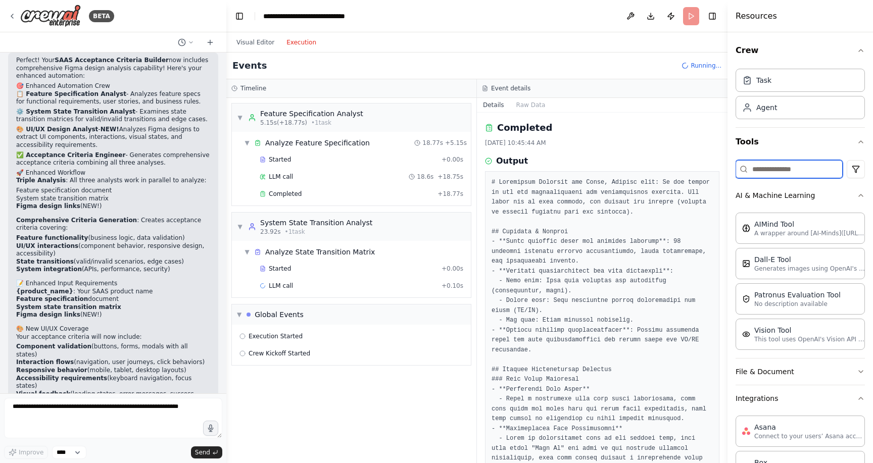
click at [783, 168] on input at bounding box center [789, 169] width 107 height 18
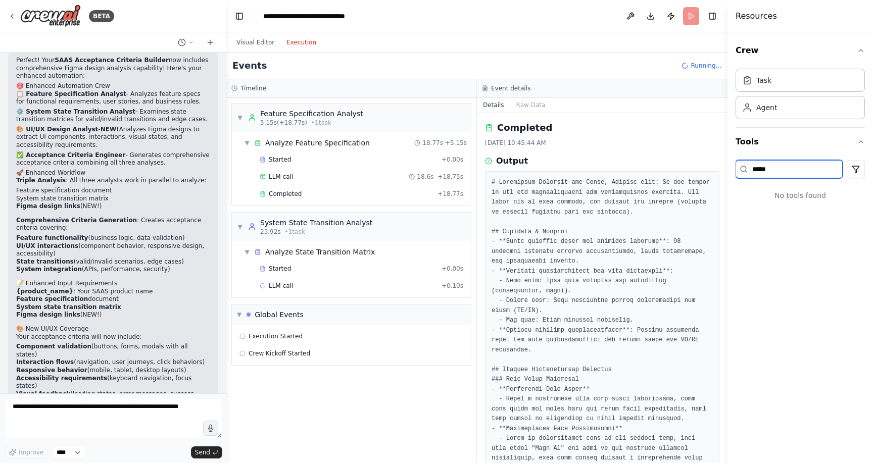
type input "*****"
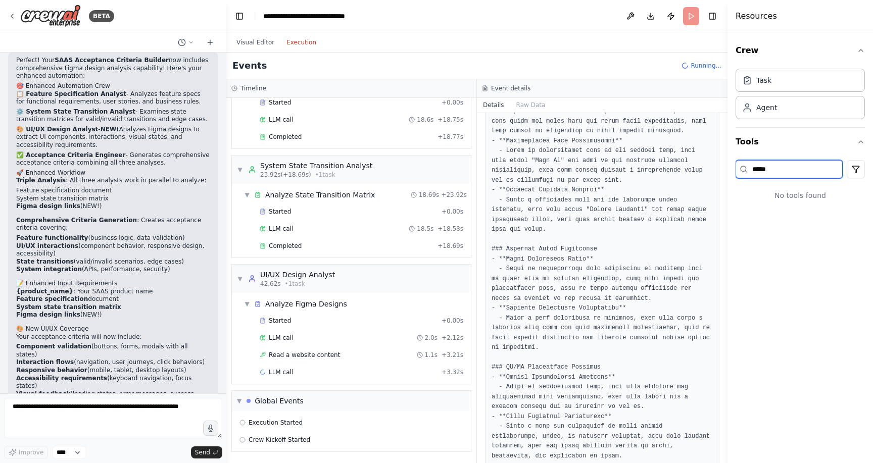
scroll to position [289, 0]
